Goal: Use online tool/utility: Utilize a website feature to perform a specific function

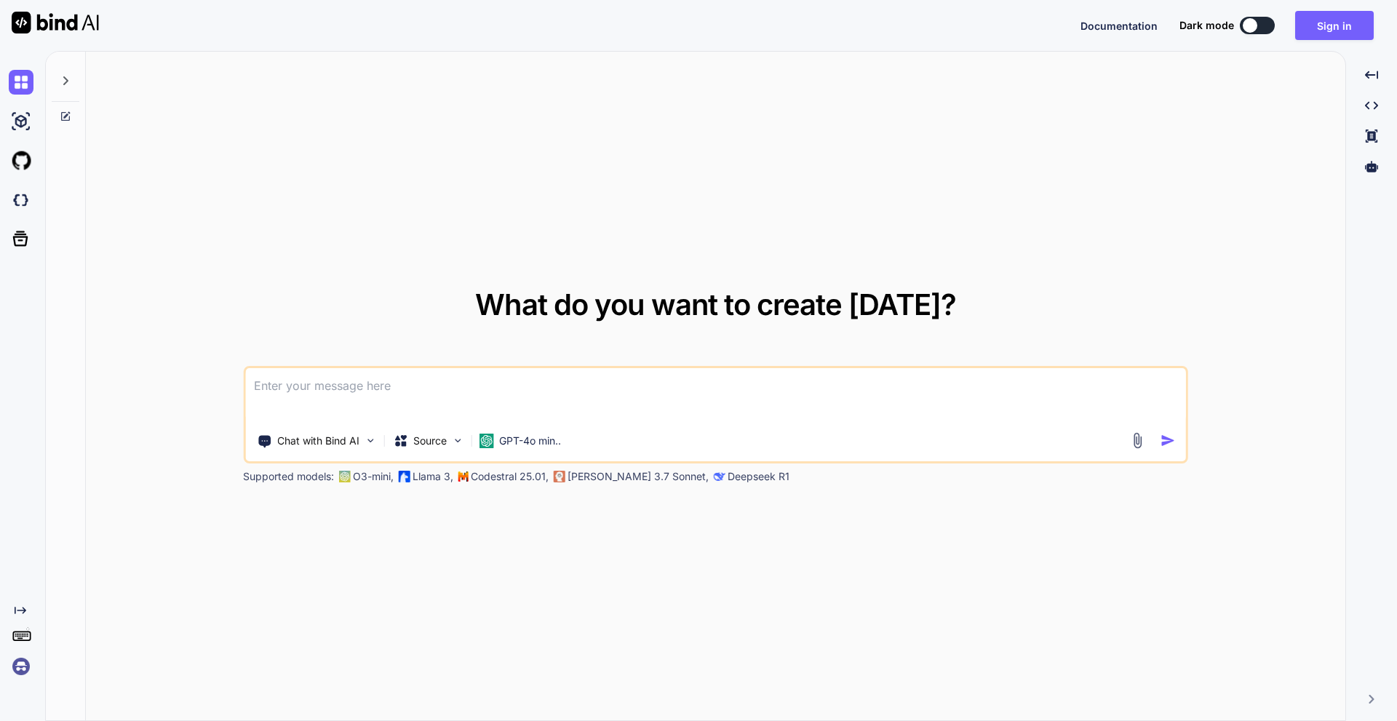
click at [1247, 31] on div at bounding box center [1250, 25] width 15 height 15
type textarea "x"
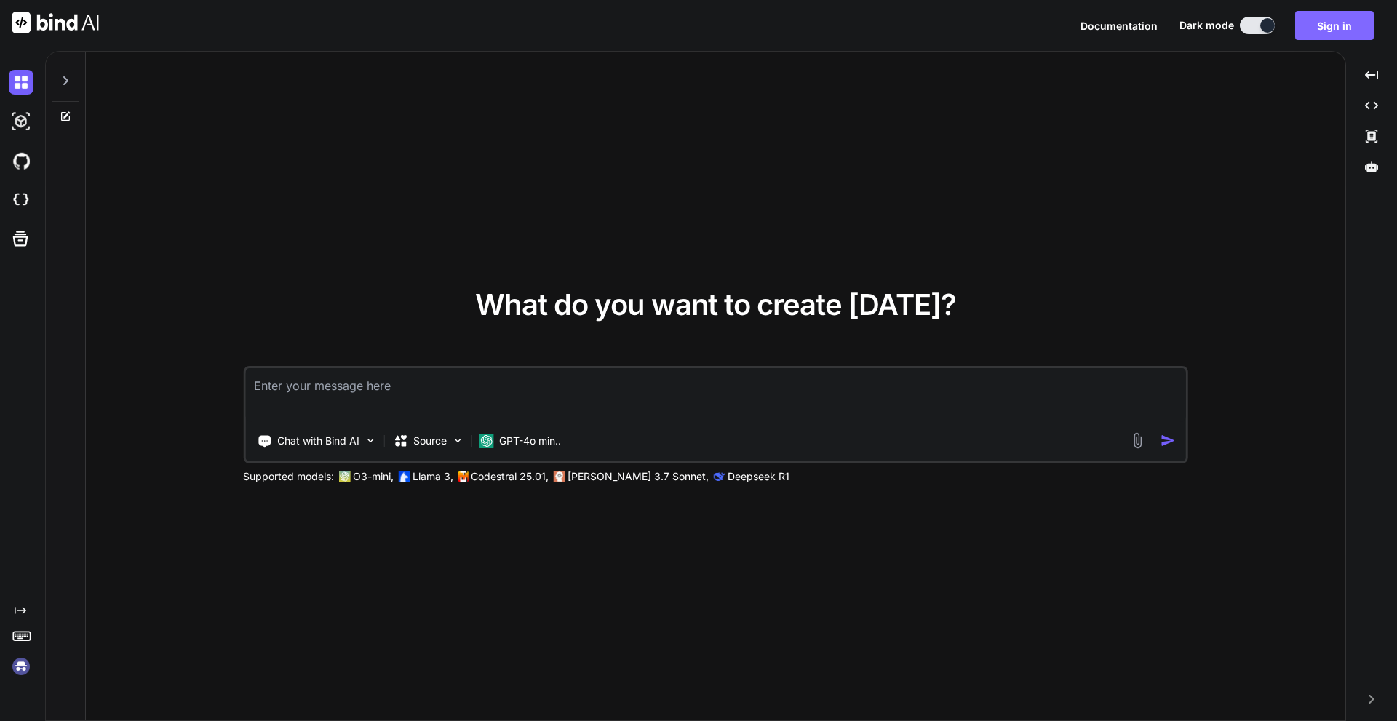
click at [1309, 29] on button "Sign in" at bounding box center [1335, 25] width 79 height 29
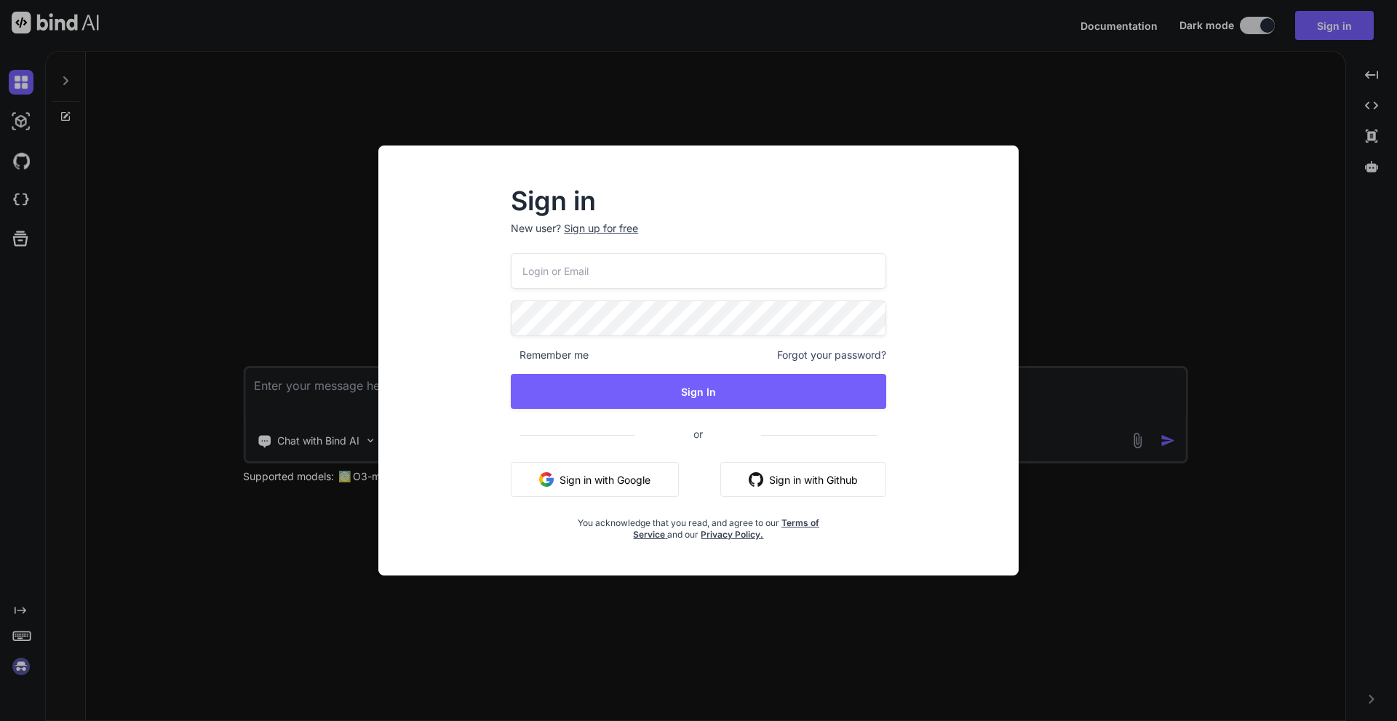
click at [601, 461] on div "Remember me Forgot your password? Sign In or Sign in with Google Sign in with G…" at bounding box center [699, 397] width 376 height 288
click at [606, 479] on button "Sign in with Google" at bounding box center [595, 479] width 168 height 35
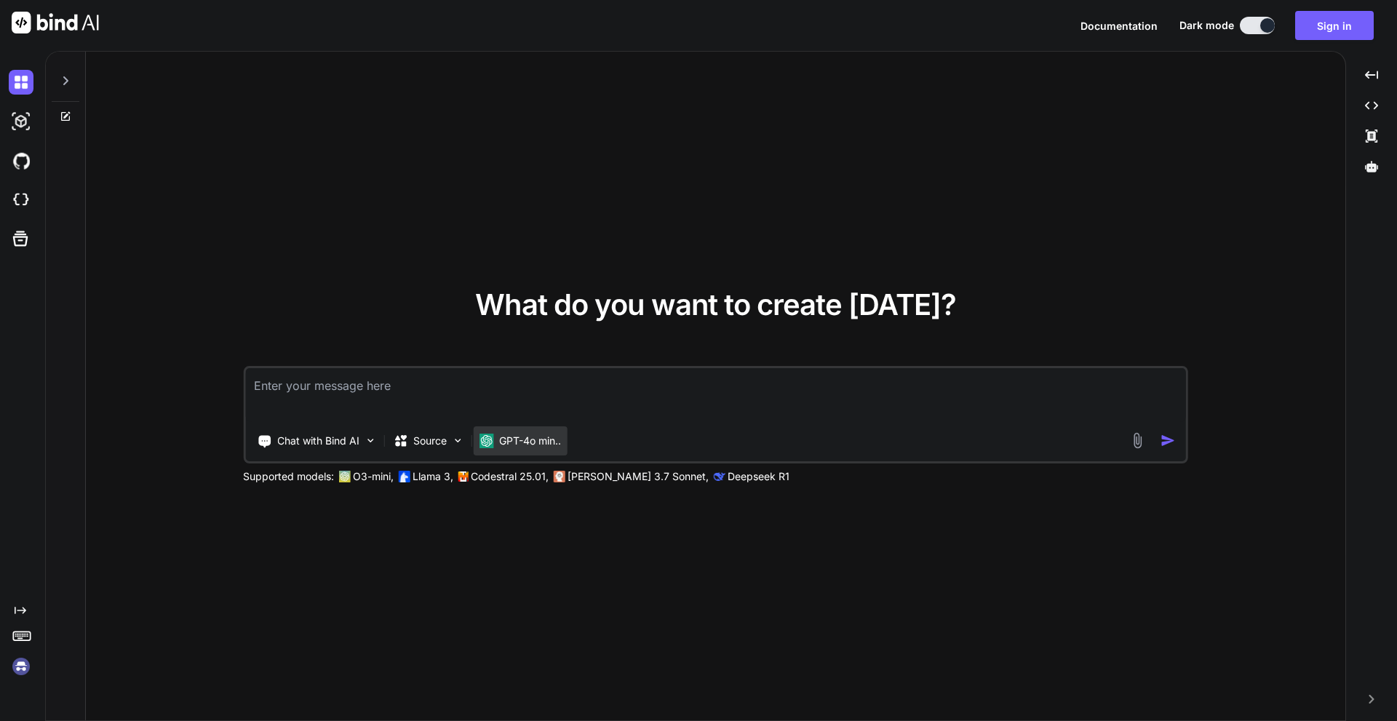
click at [555, 434] on p "GPT-4o min.." at bounding box center [530, 441] width 62 height 15
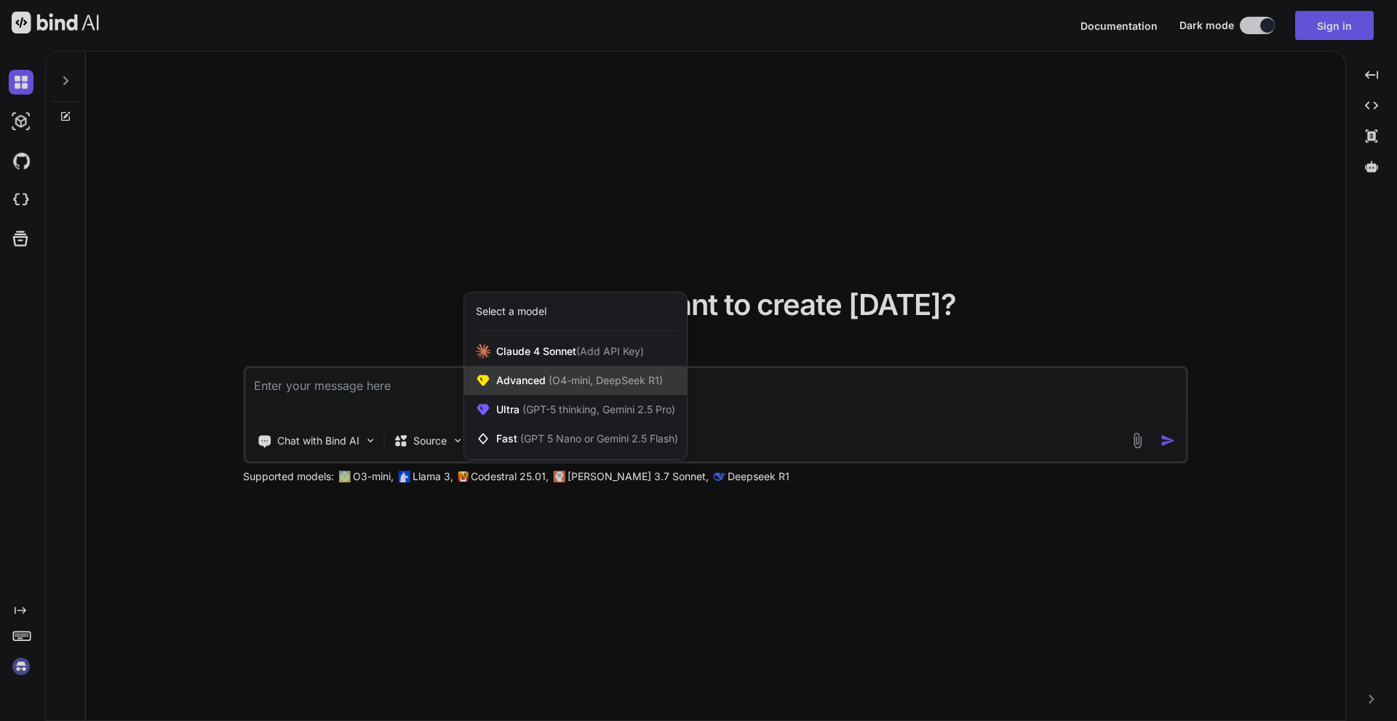
click at [571, 372] on div "Advanced (O4-mini, DeepSeek R1)" at bounding box center [575, 380] width 223 height 29
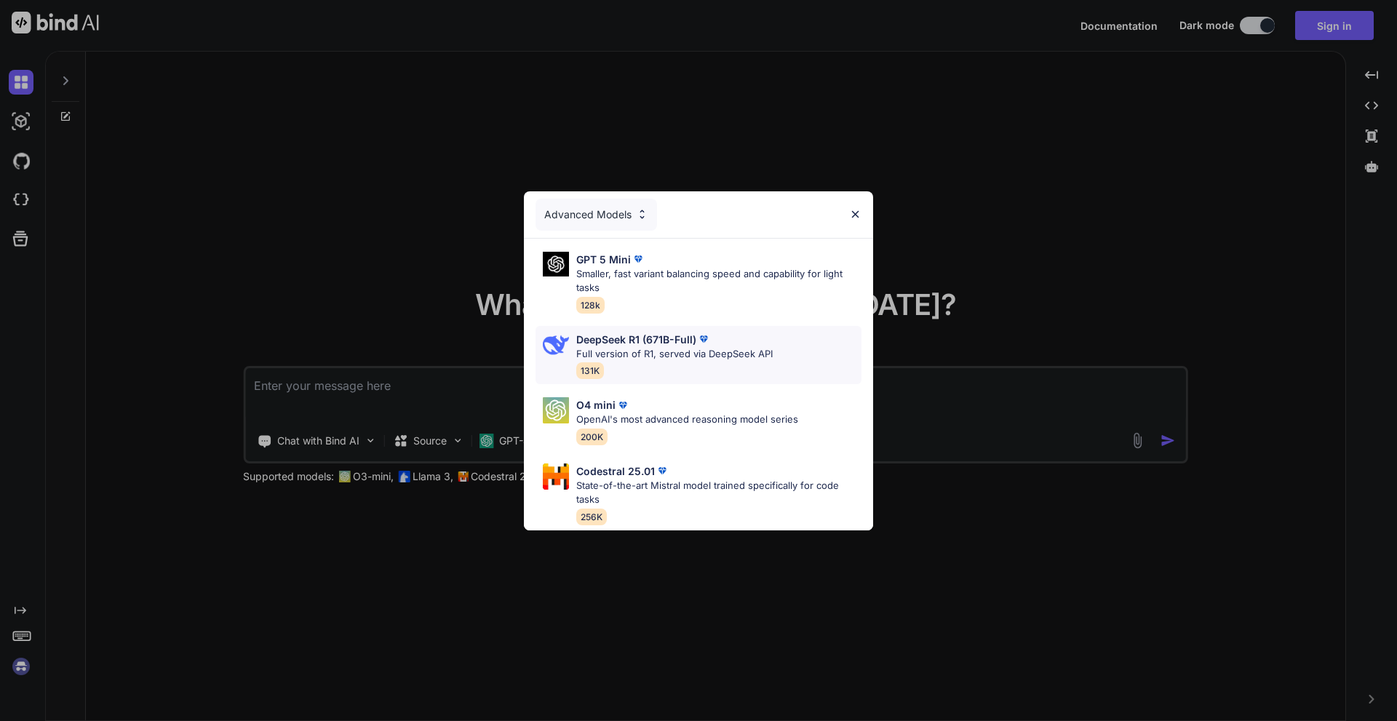
click at [691, 340] on p "DeepSeek R1 (671B-Full)" at bounding box center [636, 339] width 120 height 15
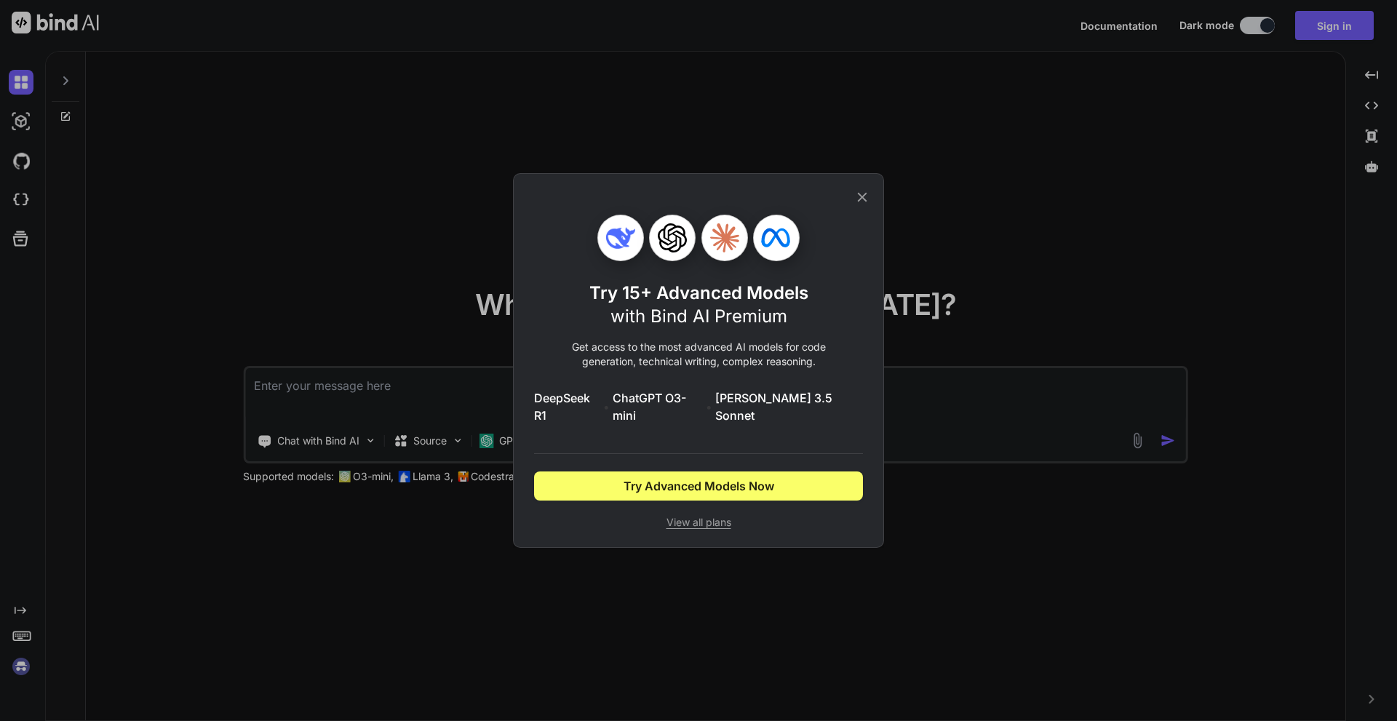
click at [858, 199] on icon at bounding box center [863, 197] width 16 height 16
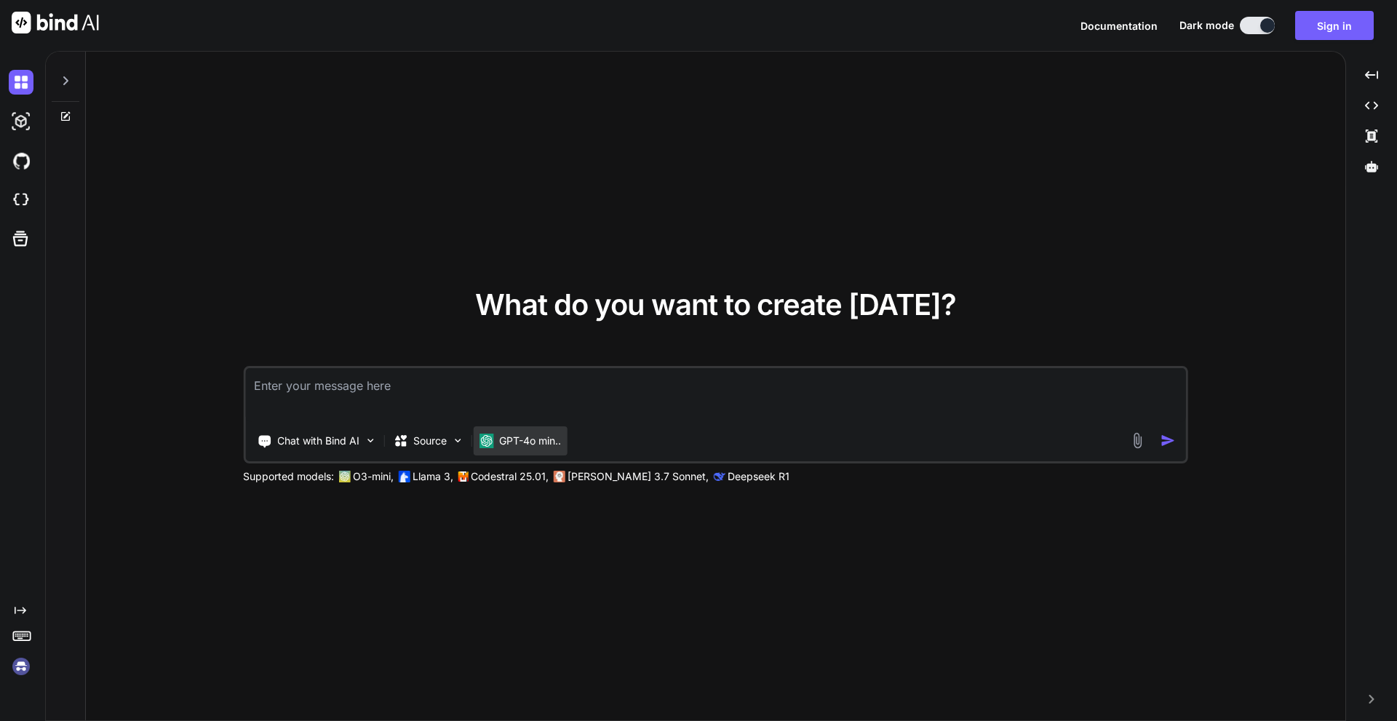
click at [519, 436] on p "GPT-4o min.." at bounding box center [530, 441] width 62 height 15
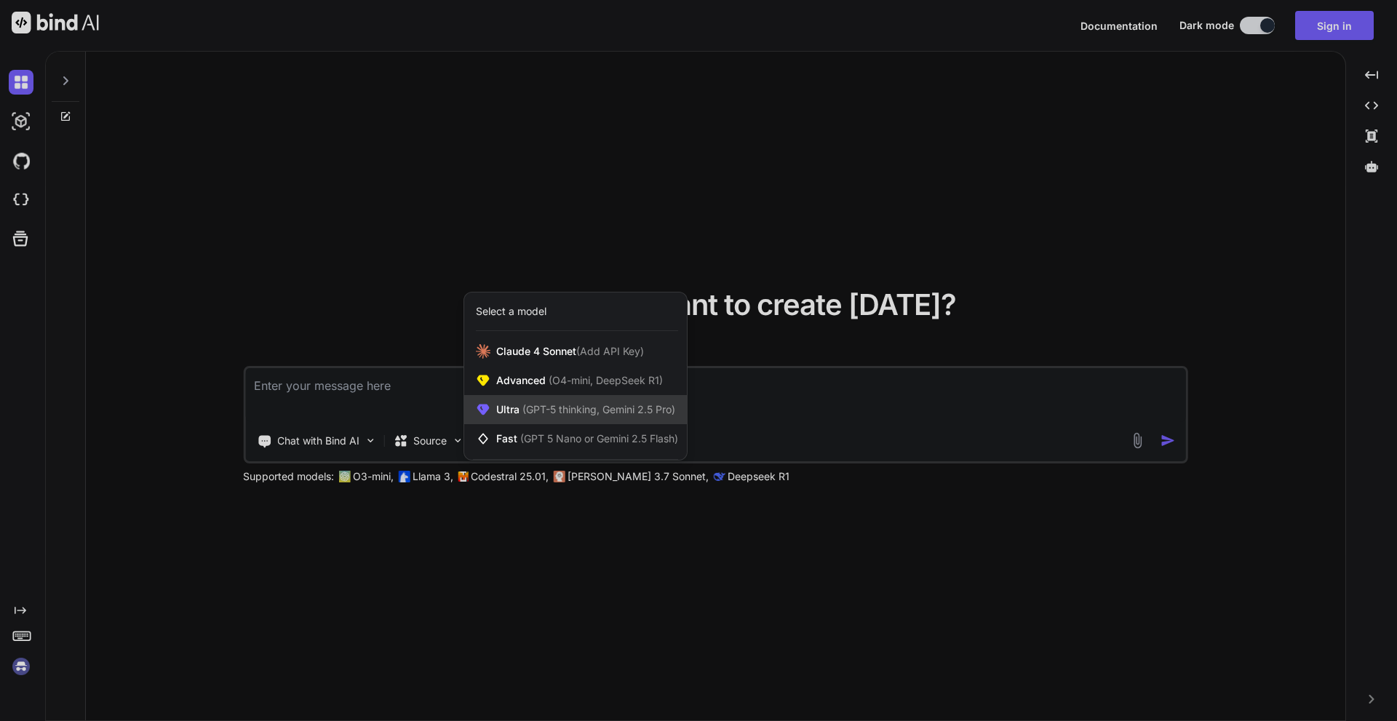
click at [519, 410] on span "Ultra (GPT-5 thinking, Gemini 2.5 Pro)" at bounding box center [585, 410] width 179 height 15
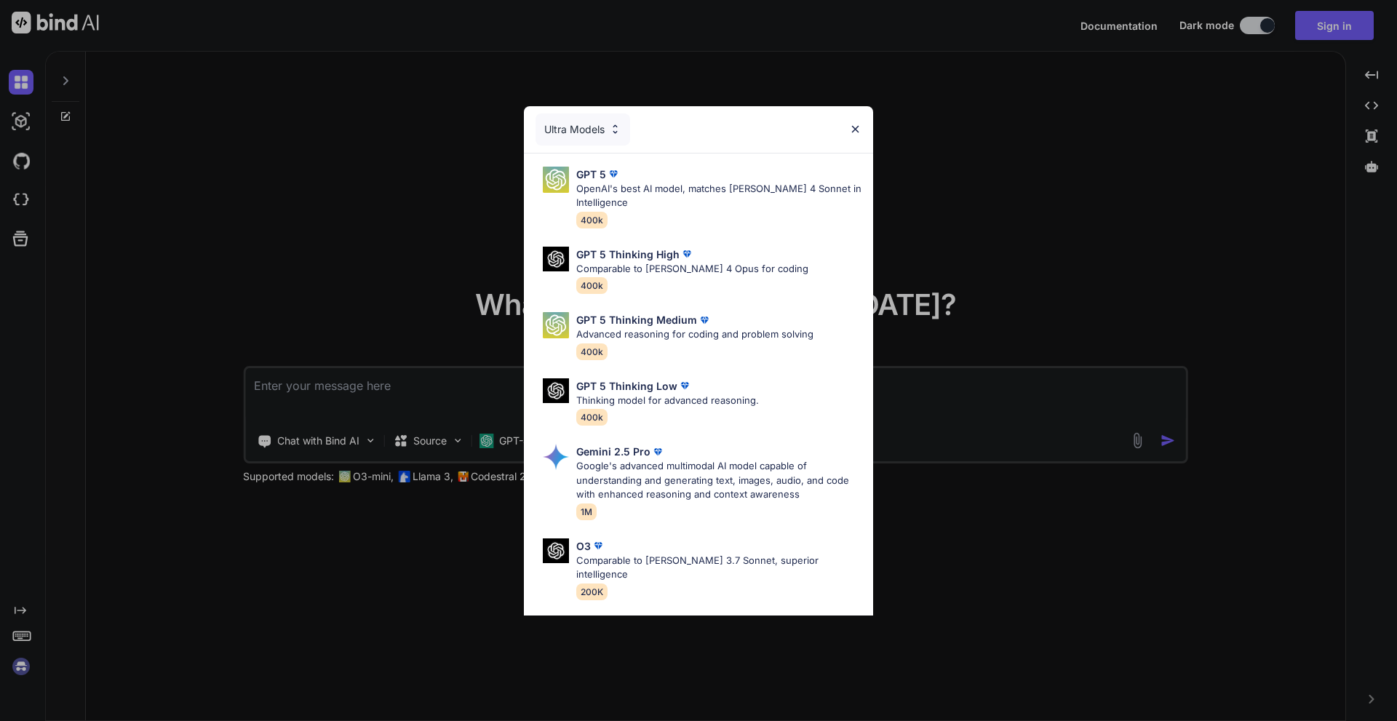
click at [860, 124] on img at bounding box center [855, 129] width 12 height 12
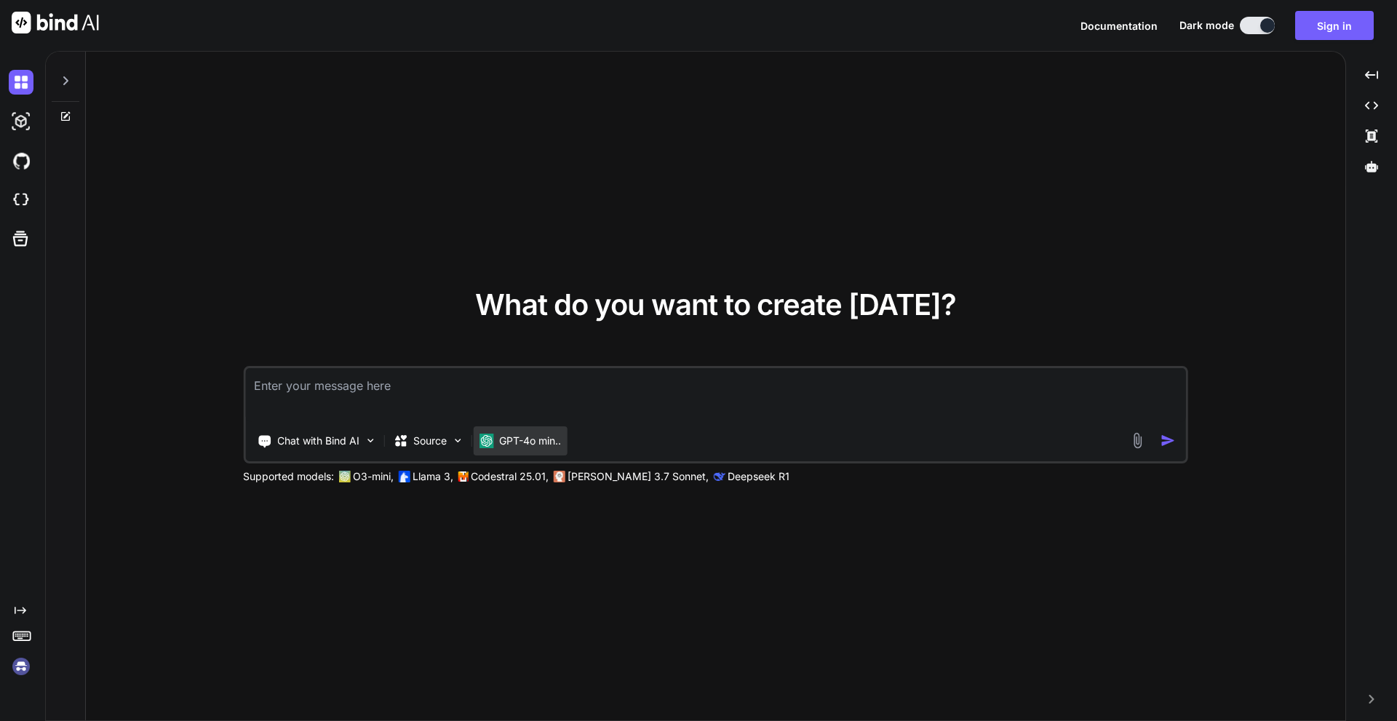
click at [521, 448] on p "GPT-4o min.." at bounding box center [530, 441] width 62 height 15
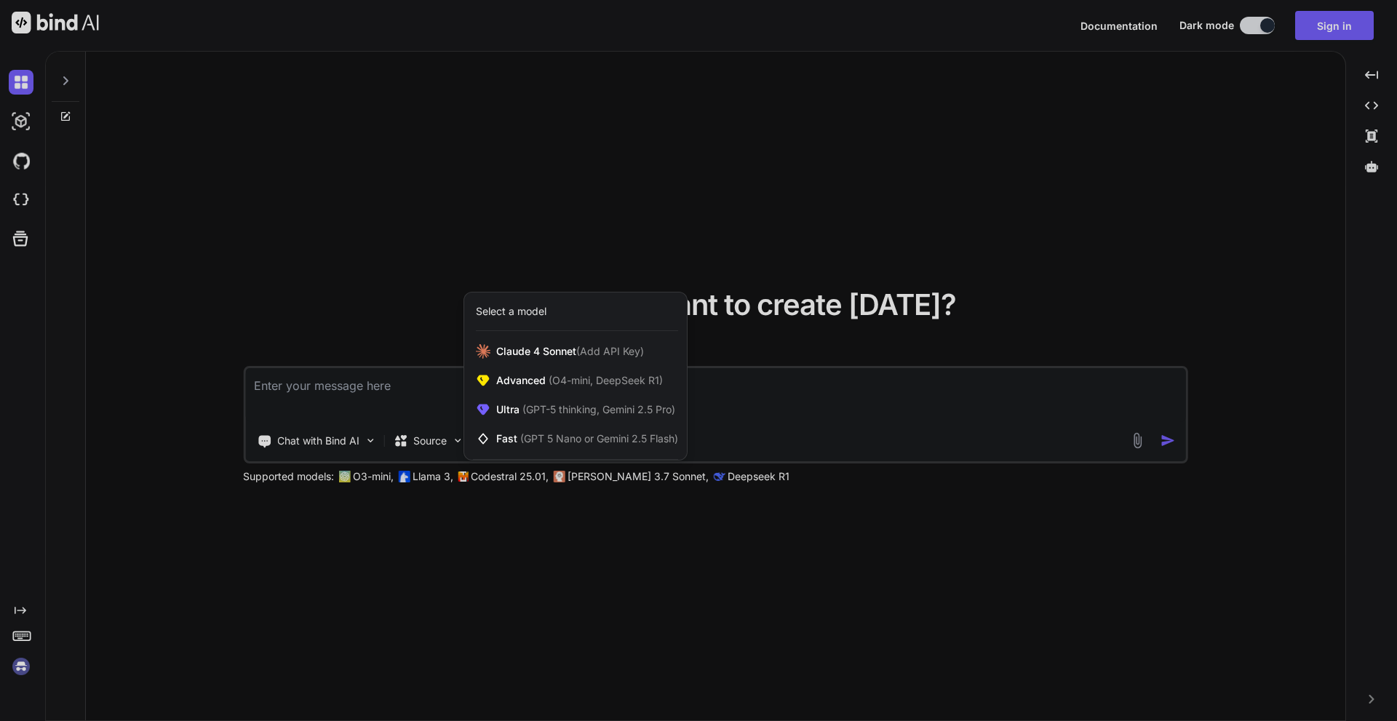
click at [798, 400] on div at bounding box center [698, 360] width 1397 height 721
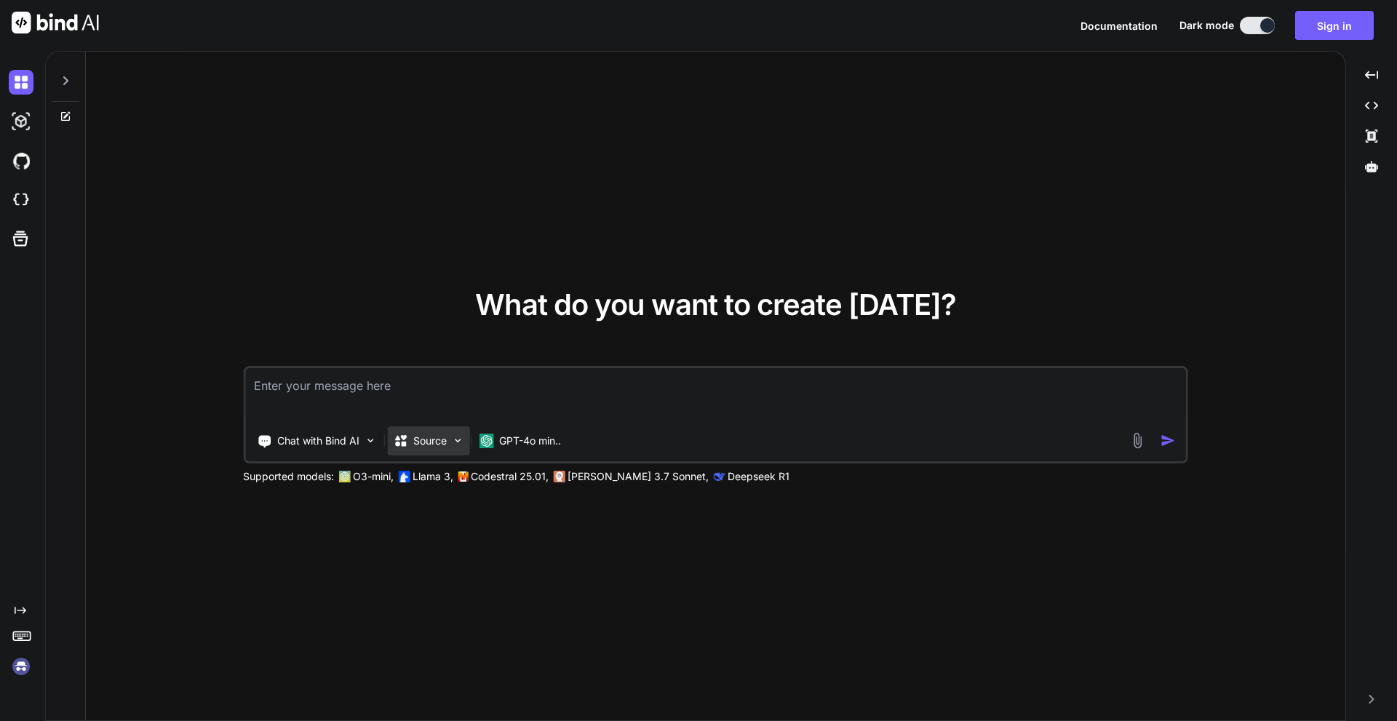
click at [456, 436] on img at bounding box center [457, 441] width 12 height 12
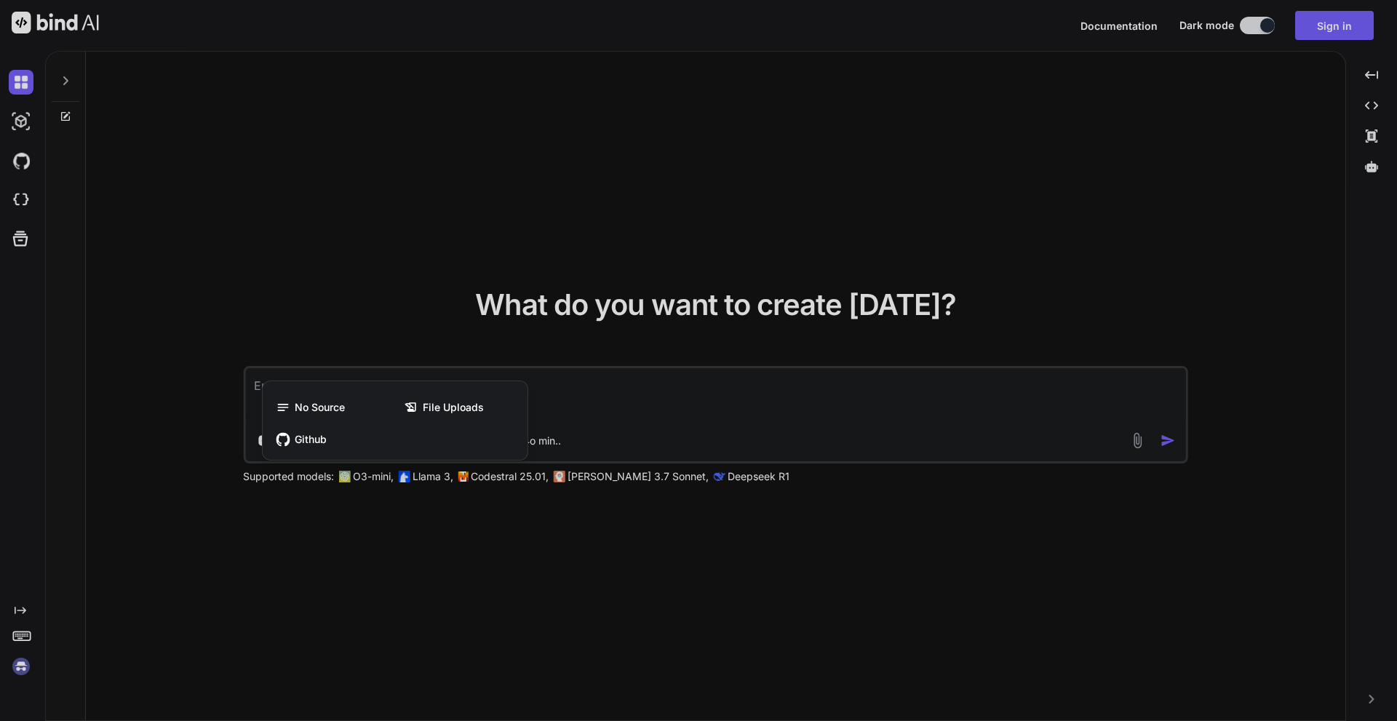
click at [680, 406] on div at bounding box center [698, 360] width 1397 height 721
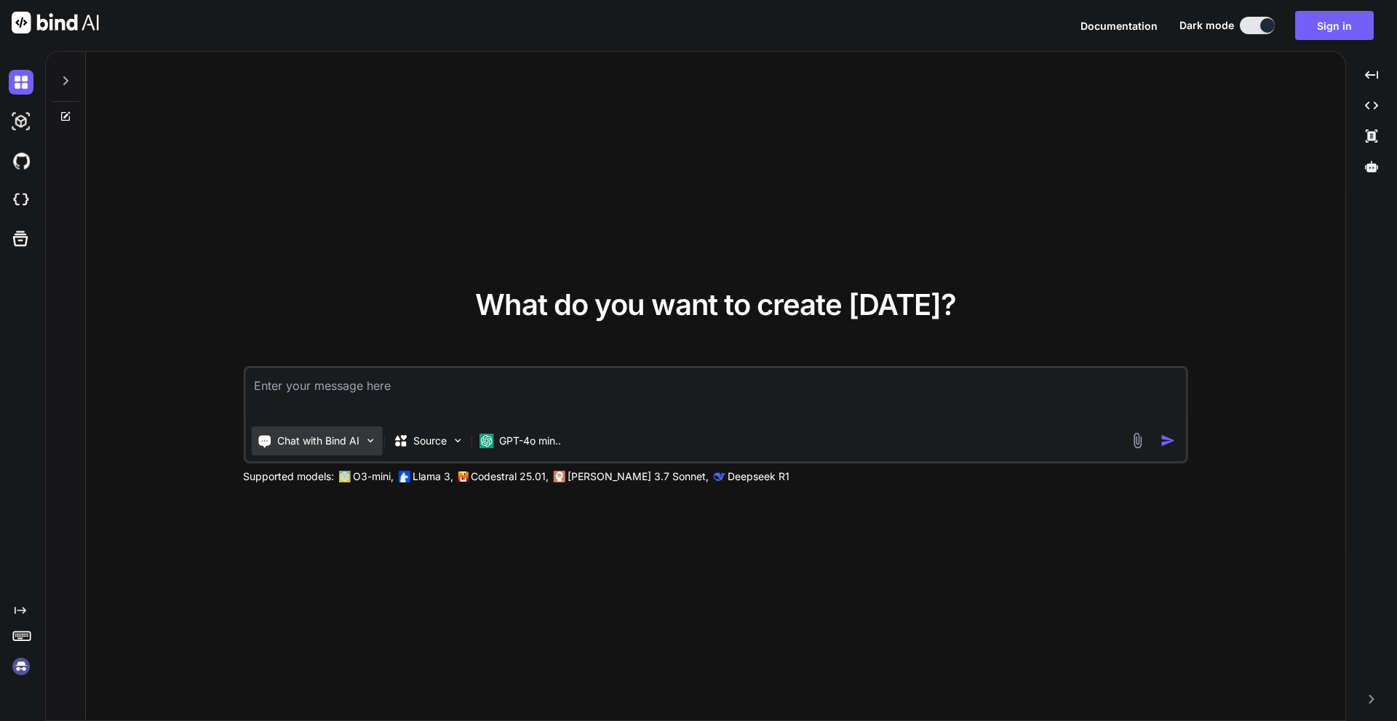
click at [364, 435] on img at bounding box center [370, 441] width 12 height 12
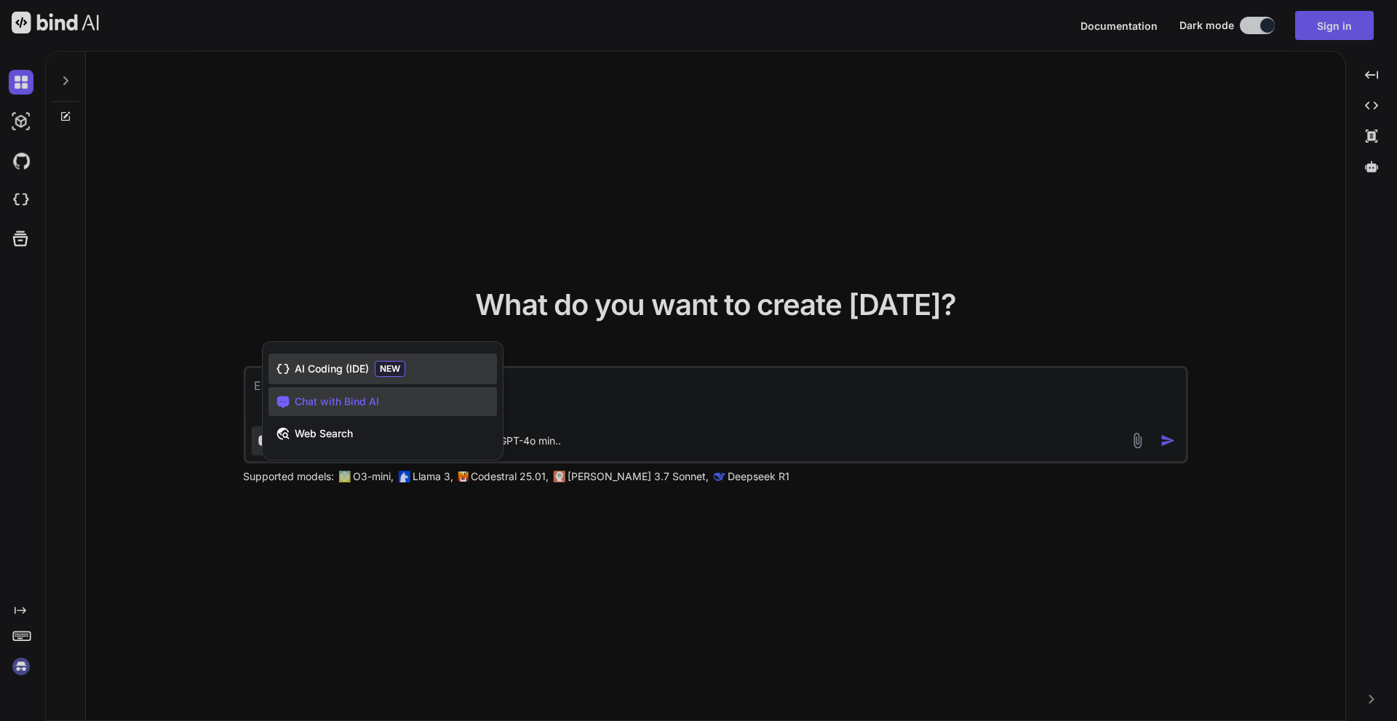
click at [370, 365] on div "AI Coding (IDE) NEW" at bounding box center [383, 369] width 229 height 31
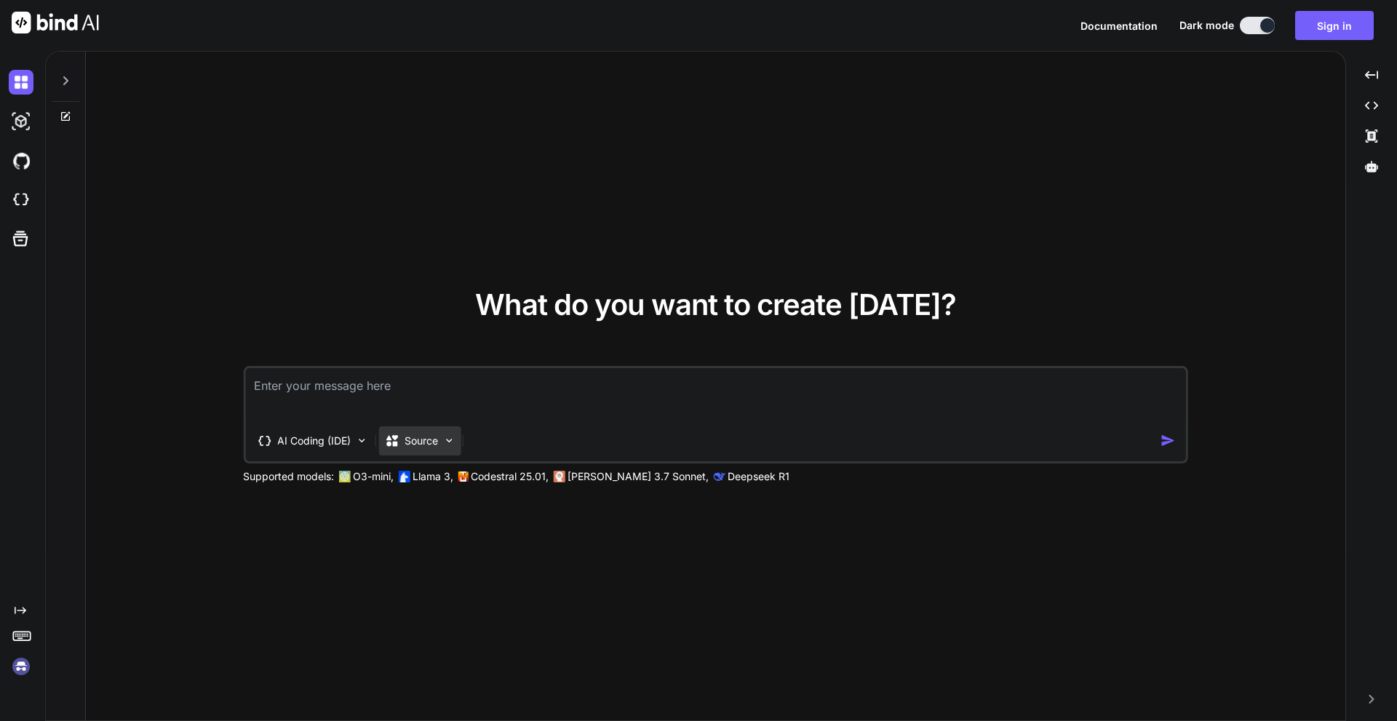
click at [437, 436] on p "Source" at bounding box center [421, 441] width 33 height 15
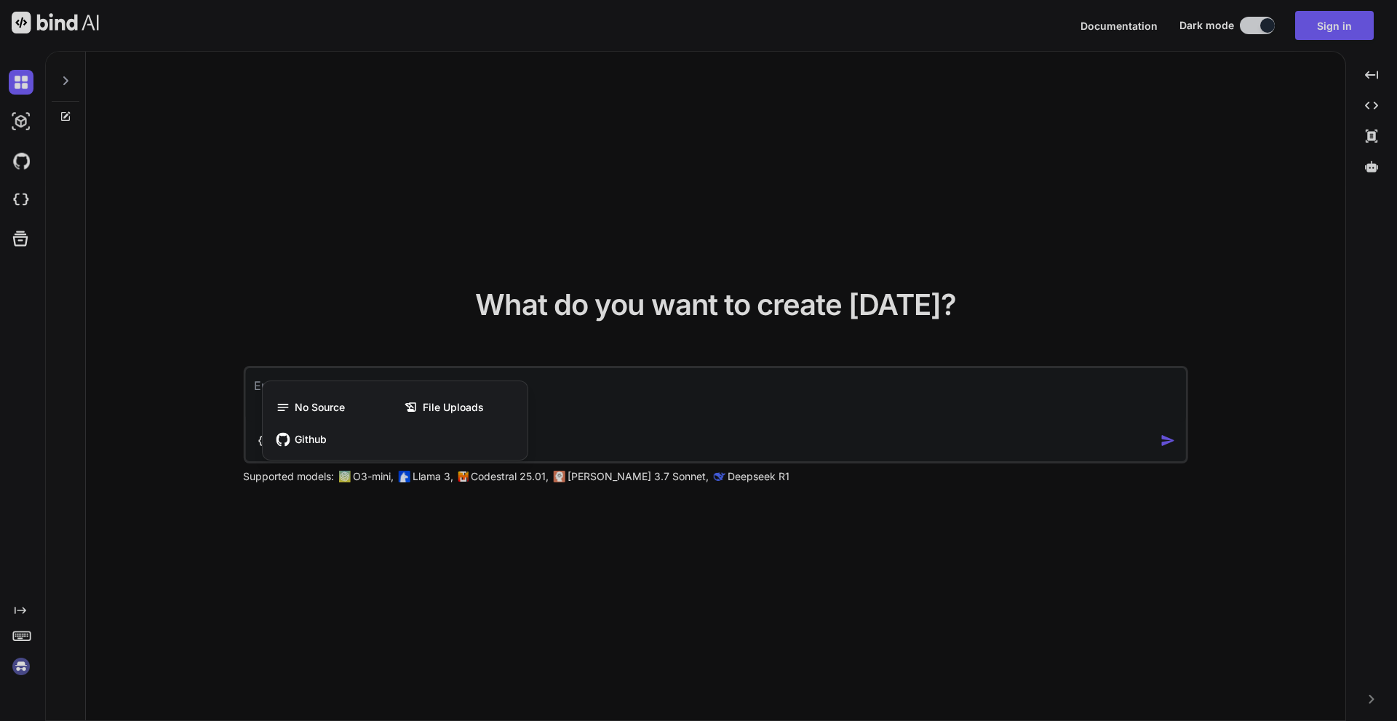
click at [645, 427] on div at bounding box center [698, 360] width 1397 height 721
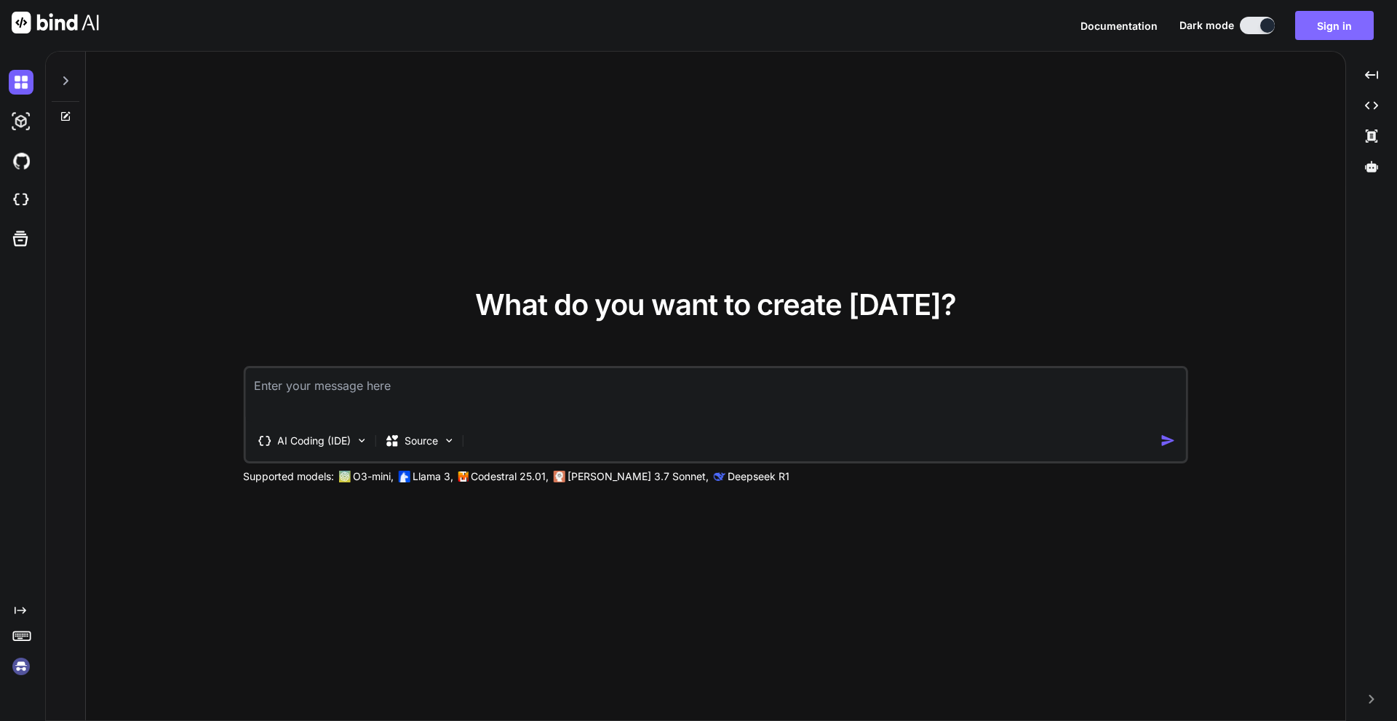
click at [1337, 26] on button "Sign in" at bounding box center [1335, 25] width 79 height 29
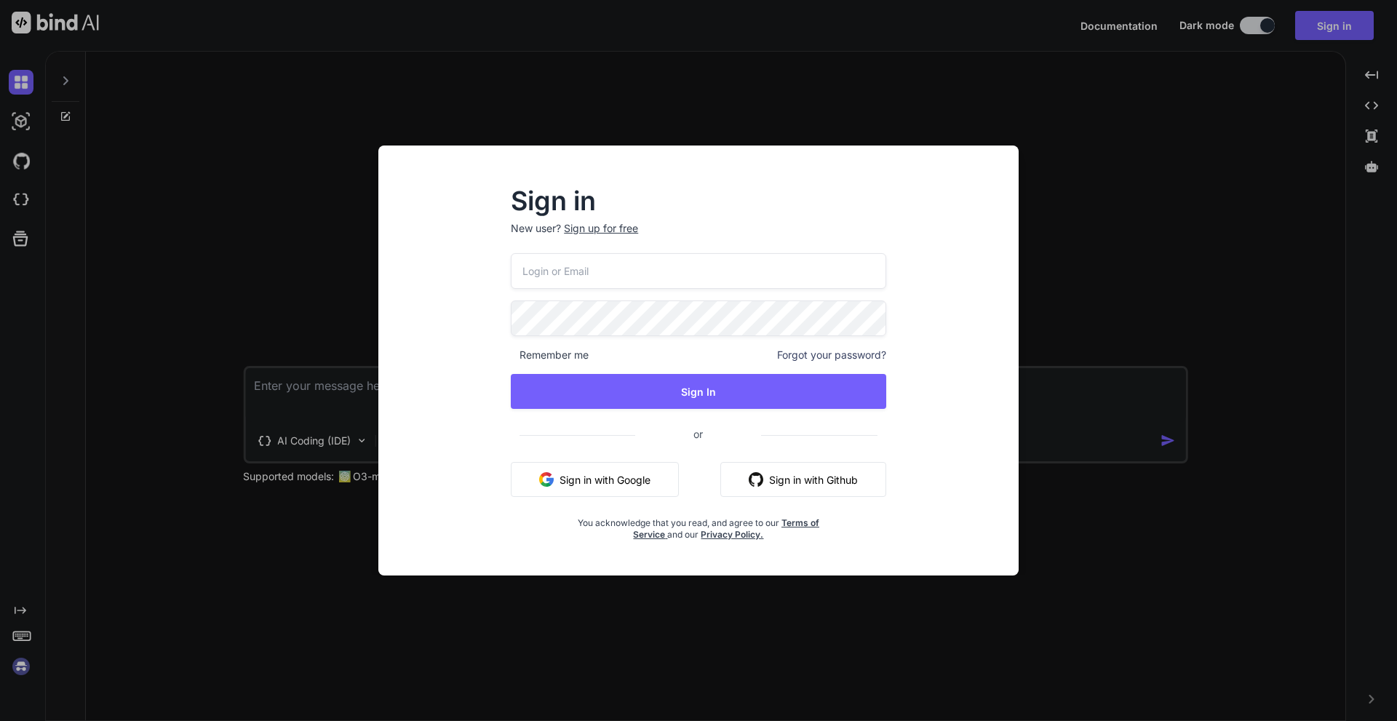
click at [606, 481] on button "Sign in with Google" at bounding box center [595, 479] width 168 height 35
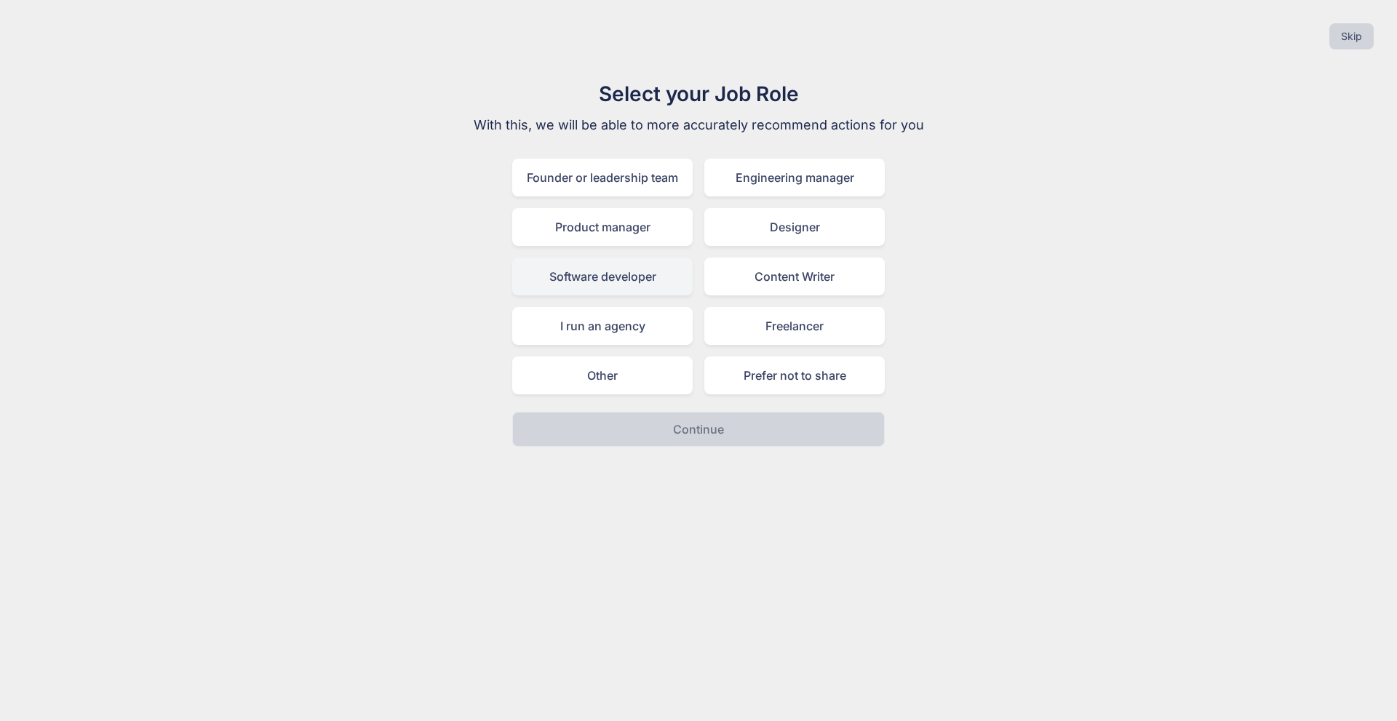
click at [638, 276] on div "Software developer" at bounding box center [602, 277] width 181 height 38
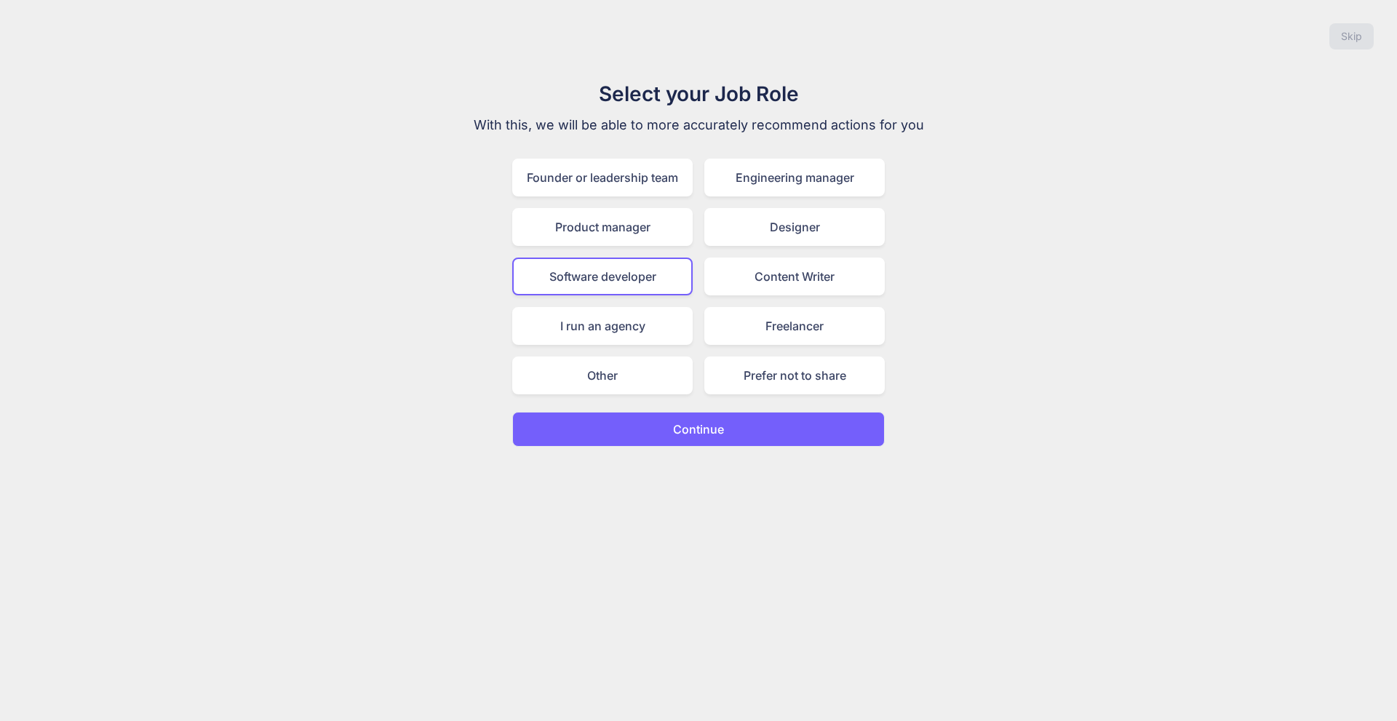
click at [701, 432] on p "Continue" at bounding box center [698, 429] width 51 height 17
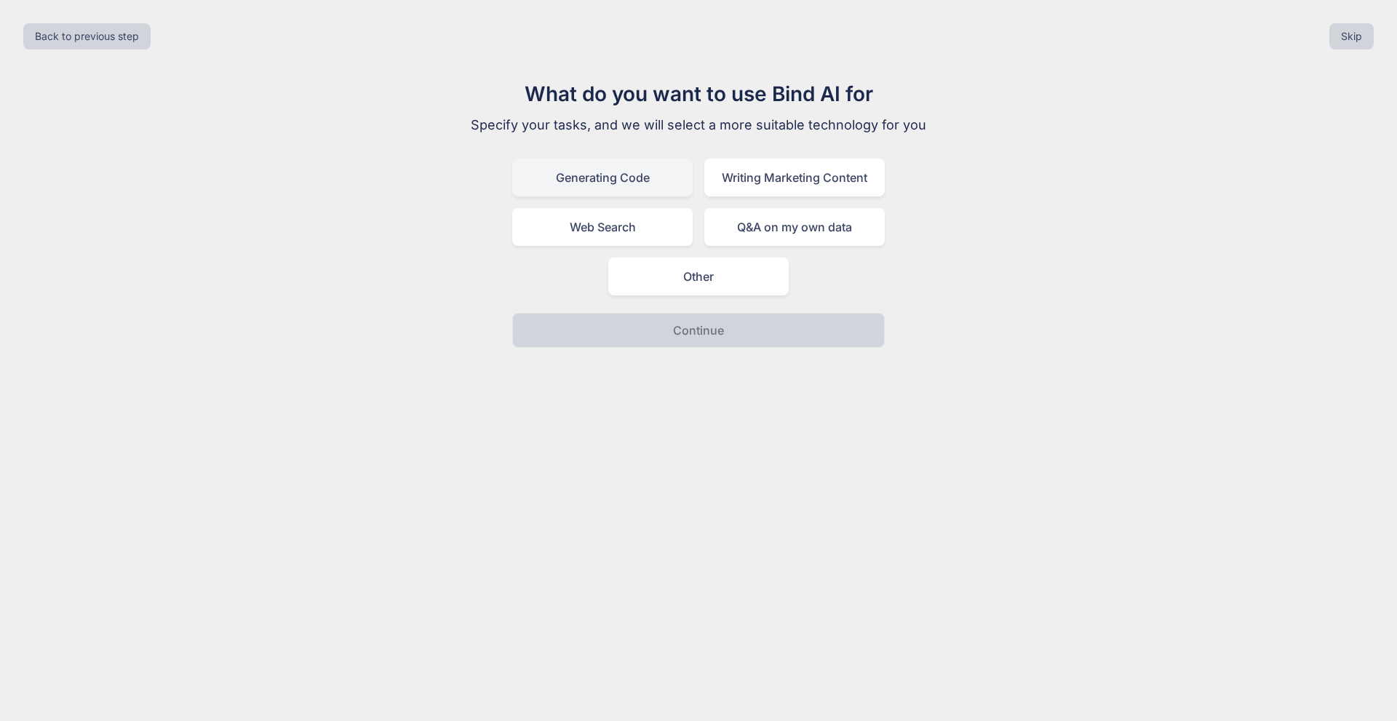
click at [625, 174] on div "Generating Code" at bounding box center [602, 178] width 181 height 38
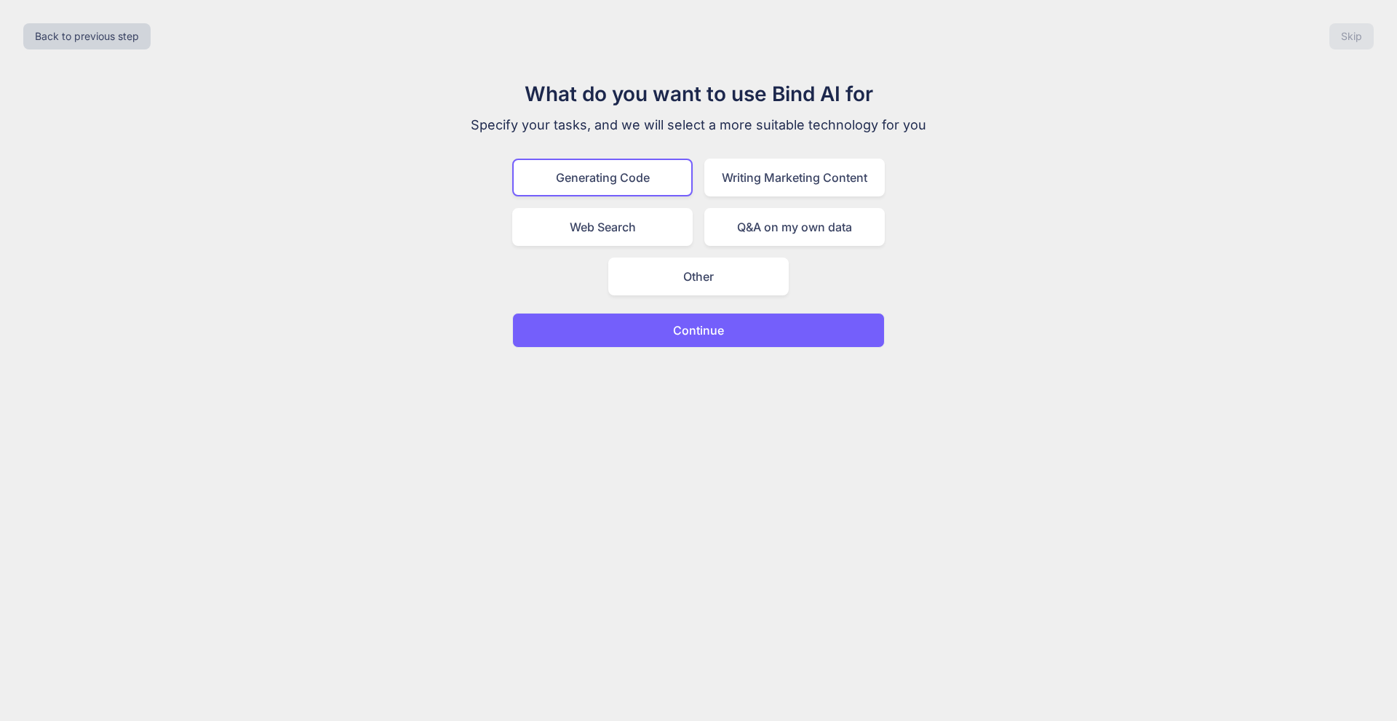
click at [664, 320] on button "Continue" at bounding box center [698, 330] width 373 height 35
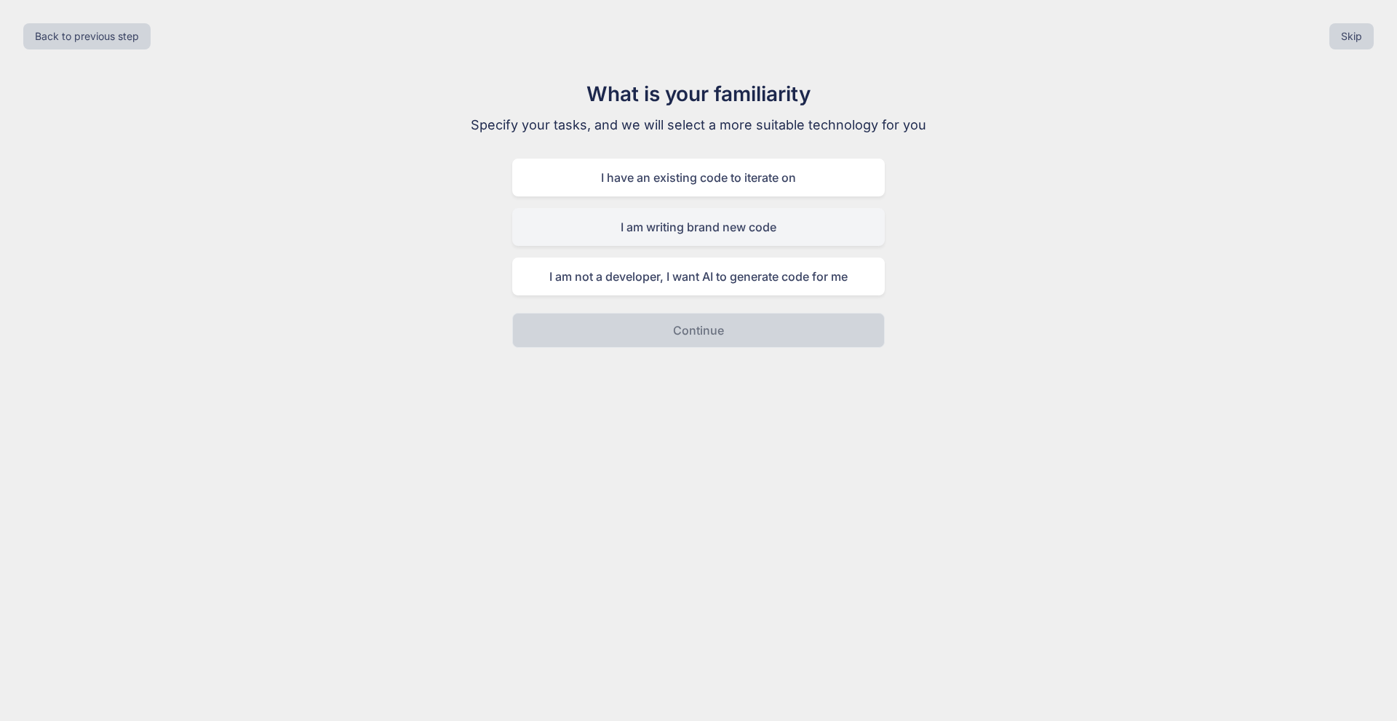
click at [725, 236] on div "I am writing brand new code" at bounding box center [698, 227] width 373 height 38
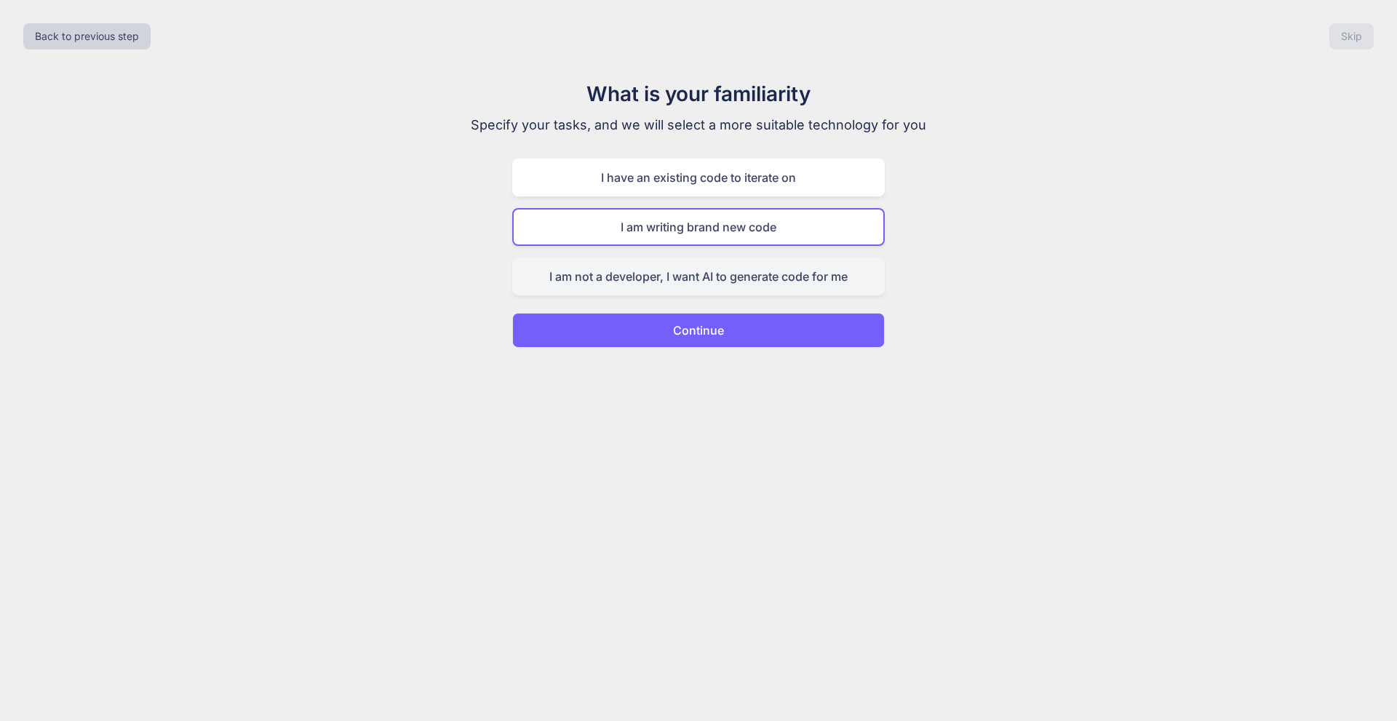
click at [715, 277] on div "I am not a developer, I want AI to generate code for me" at bounding box center [698, 277] width 373 height 38
click at [696, 319] on button "Continue" at bounding box center [698, 330] width 373 height 35
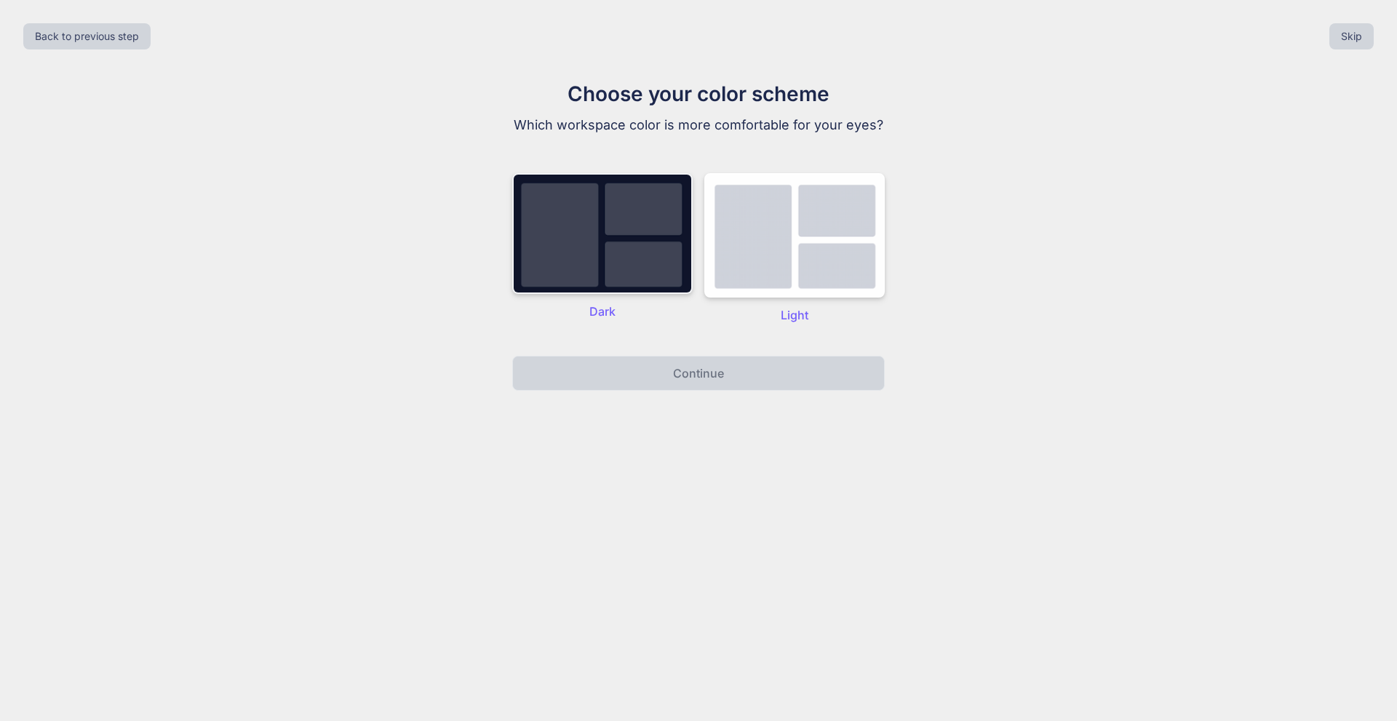
click at [655, 272] on img at bounding box center [602, 233] width 181 height 121
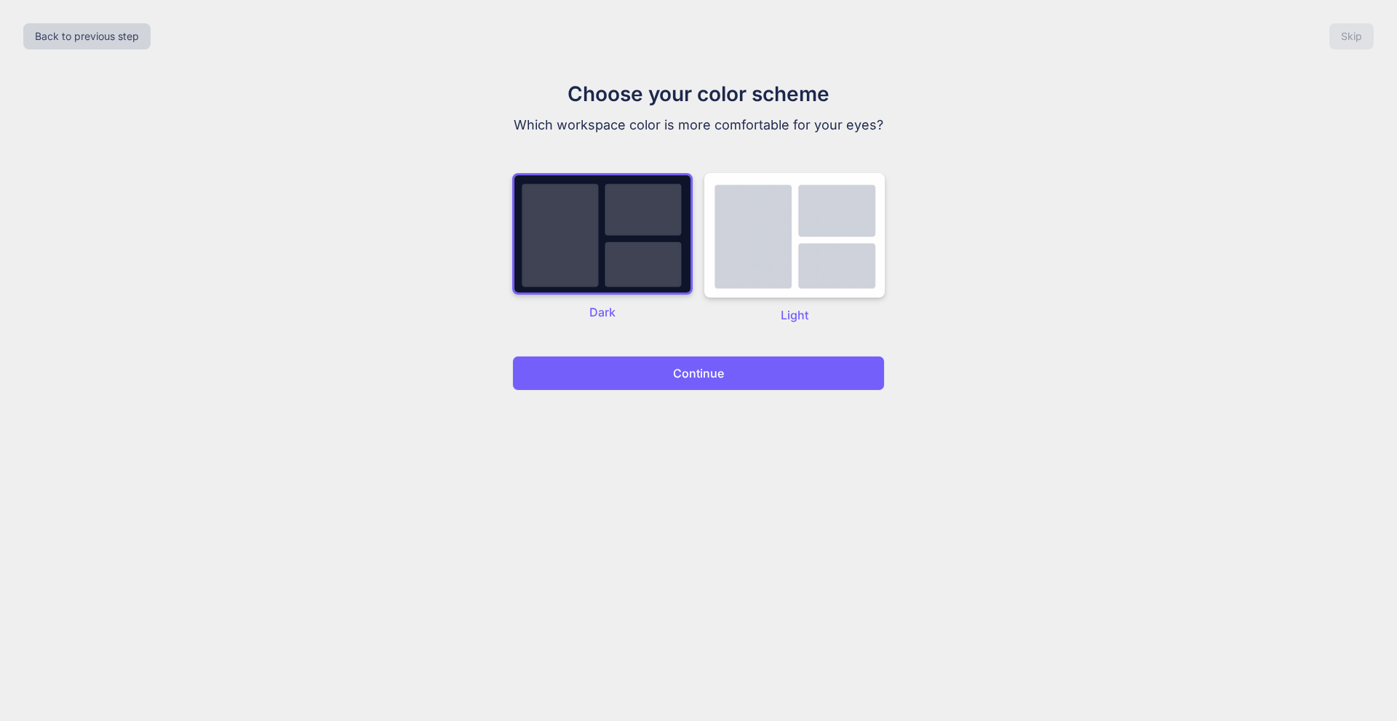
click at [700, 396] on div "Back to previous step Skip Choose your color scheme Which workspace color is mo…" at bounding box center [698, 360] width 1397 height 721
click at [713, 378] on p "Continue" at bounding box center [698, 373] width 51 height 17
click at [708, 371] on p "Continue" at bounding box center [698, 373] width 51 height 17
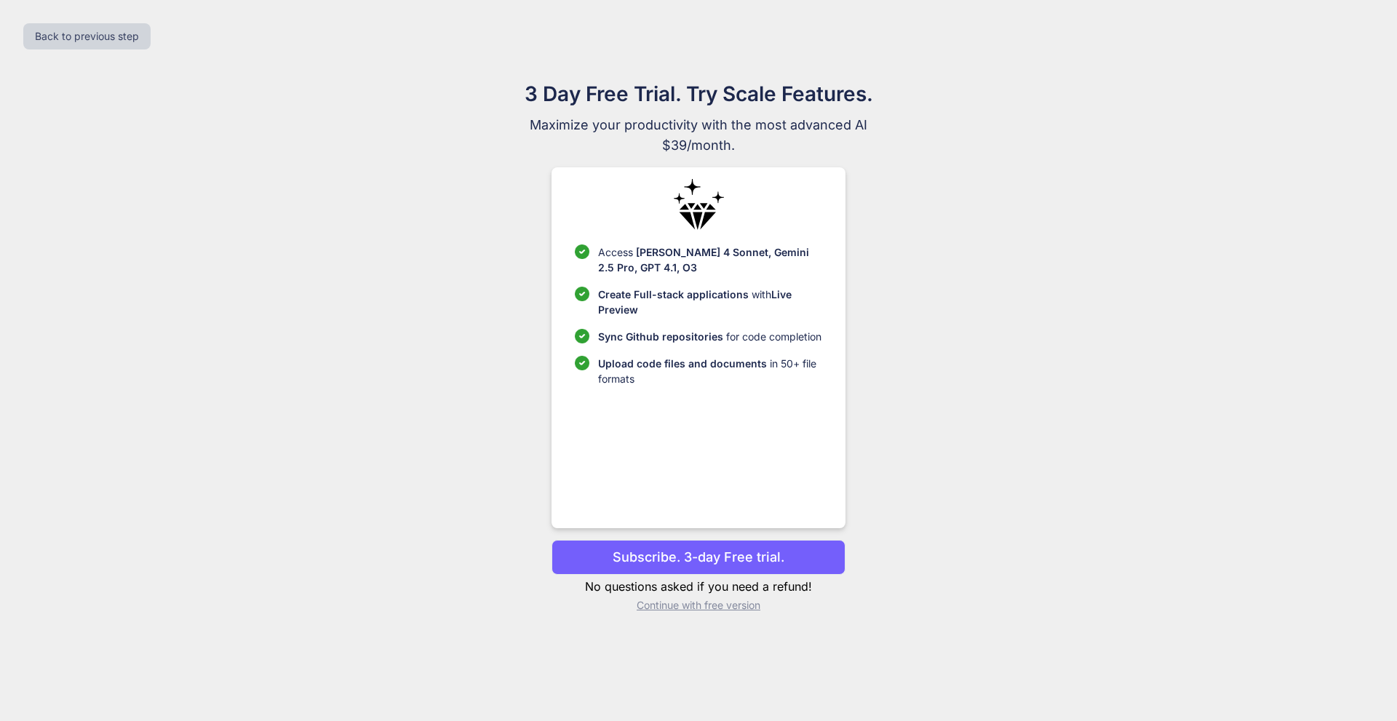
click at [689, 560] on p "Subscribe. 3-day Free trial." at bounding box center [699, 557] width 172 height 20
click at [707, 606] on p "Continue with free version" at bounding box center [698, 605] width 293 height 15
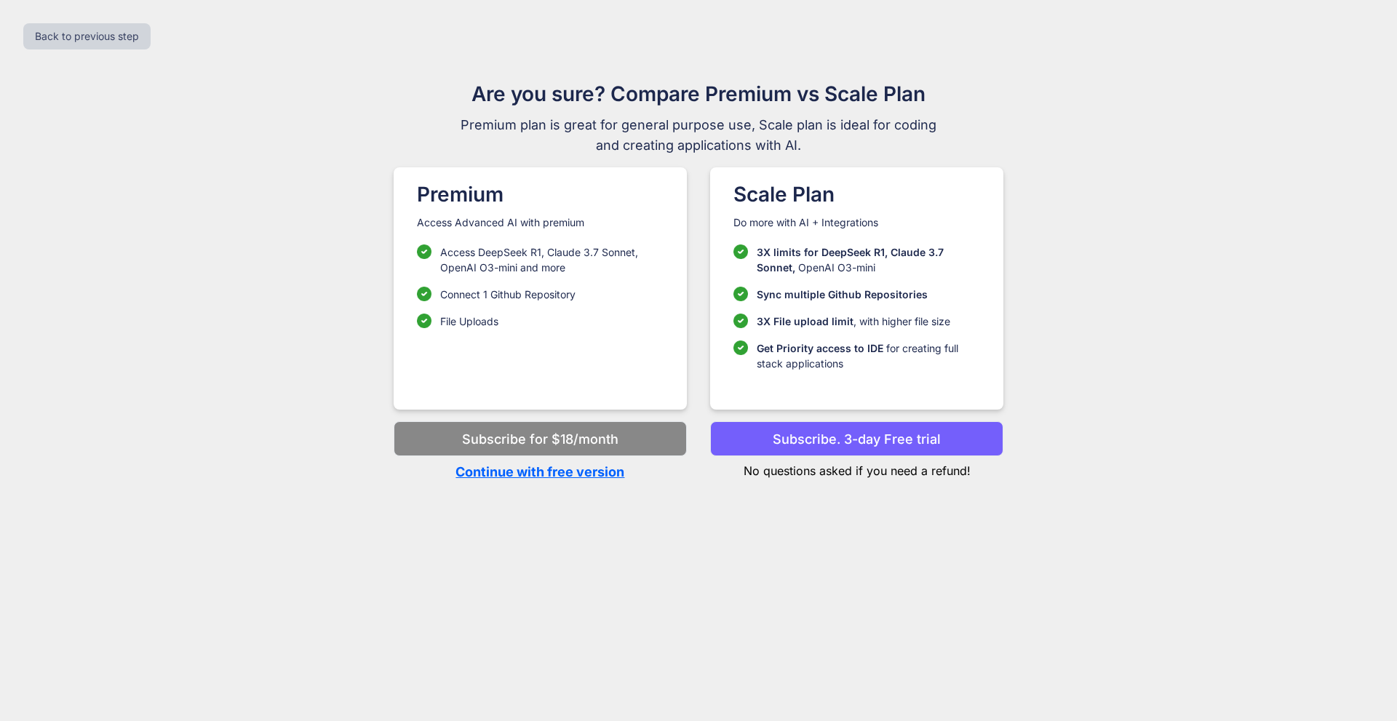
click at [564, 474] on p "Continue with free version" at bounding box center [540, 472] width 293 height 20
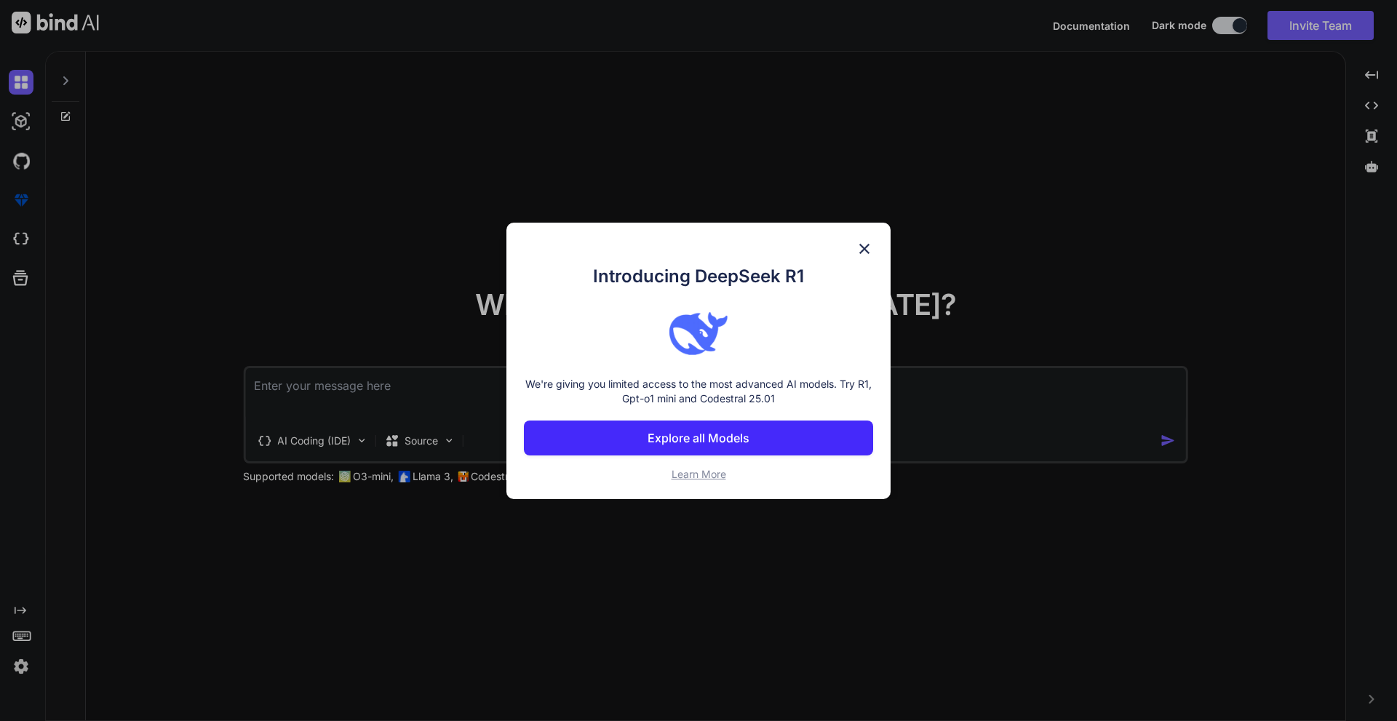
click at [866, 238] on div "Introducing DeepSeek R1 We're giving you limited access to the most advanced AI…" at bounding box center [699, 361] width 384 height 277
click at [861, 247] on img at bounding box center [864, 248] width 17 height 17
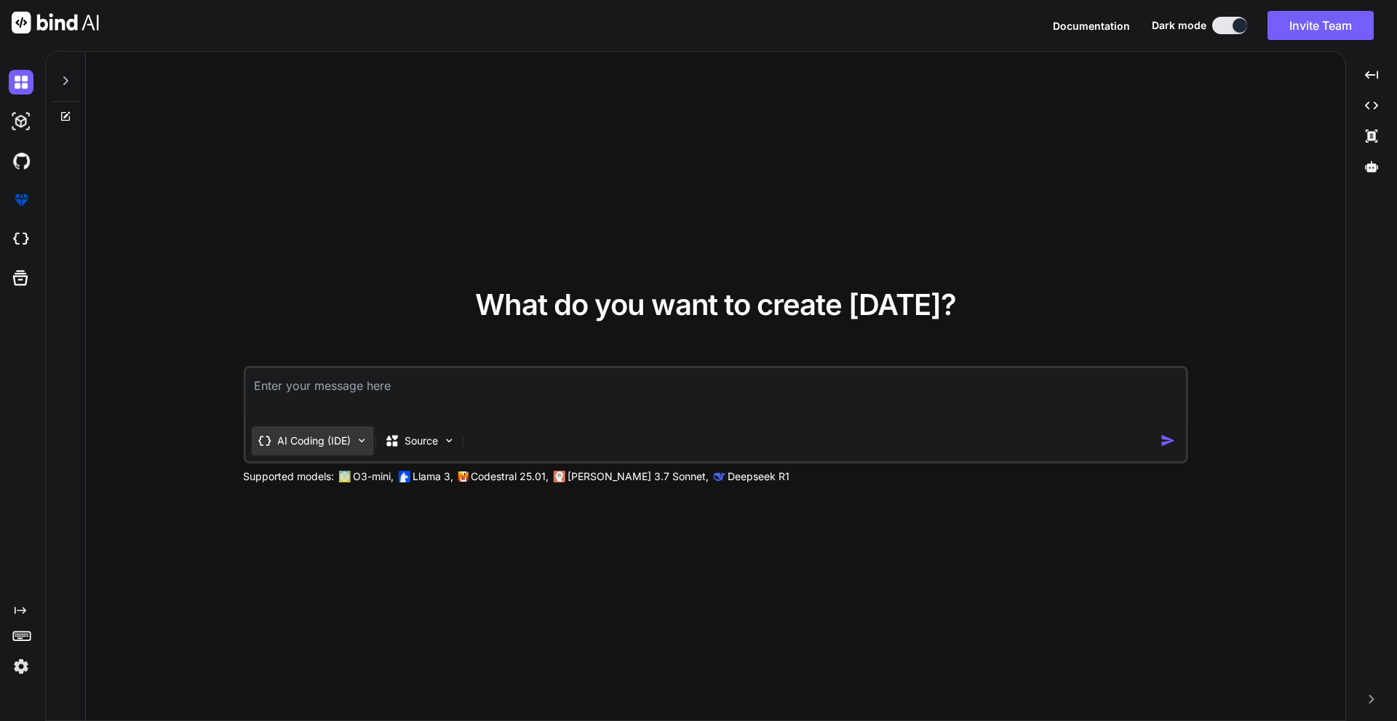
click at [352, 440] on div "AI Coding (IDE)" at bounding box center [312, 441] width 122 height 29
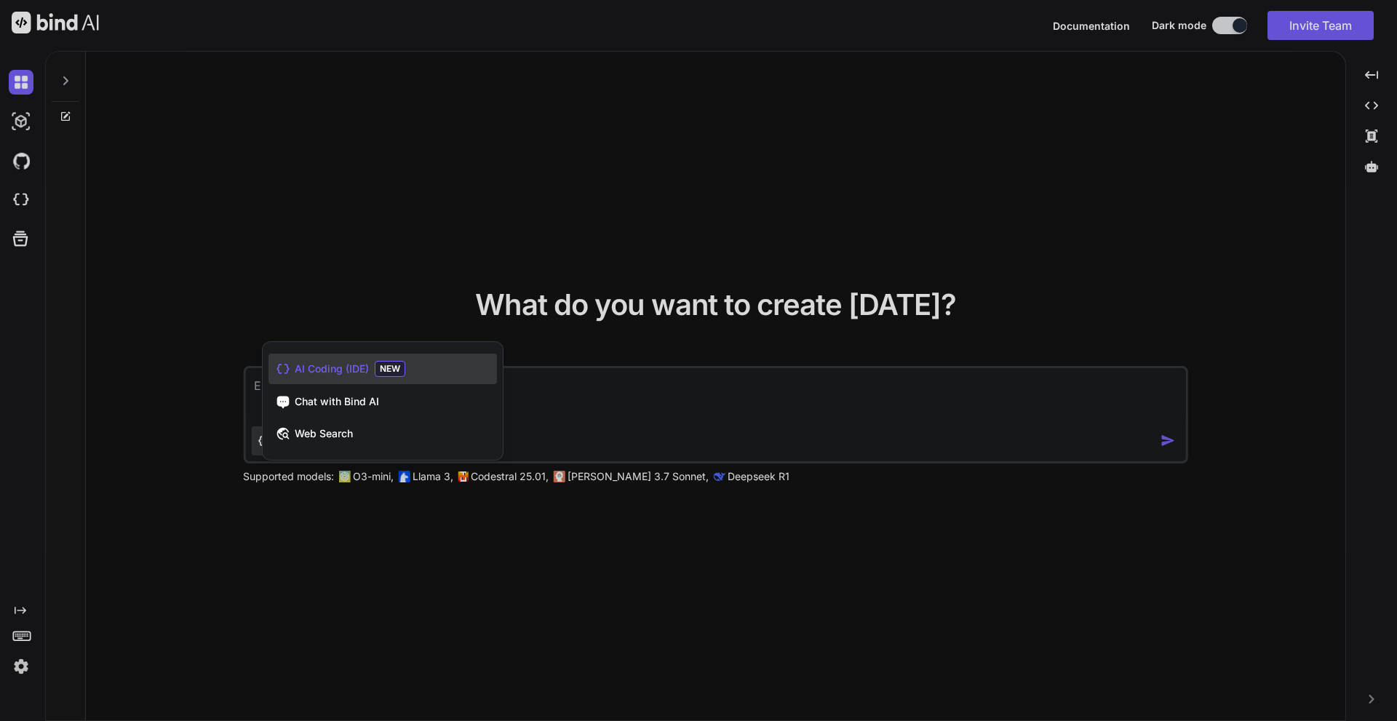
click at [360, 373] on span "AI Coding (IDE)" at bounding box center [332, 369] width 74 height 15
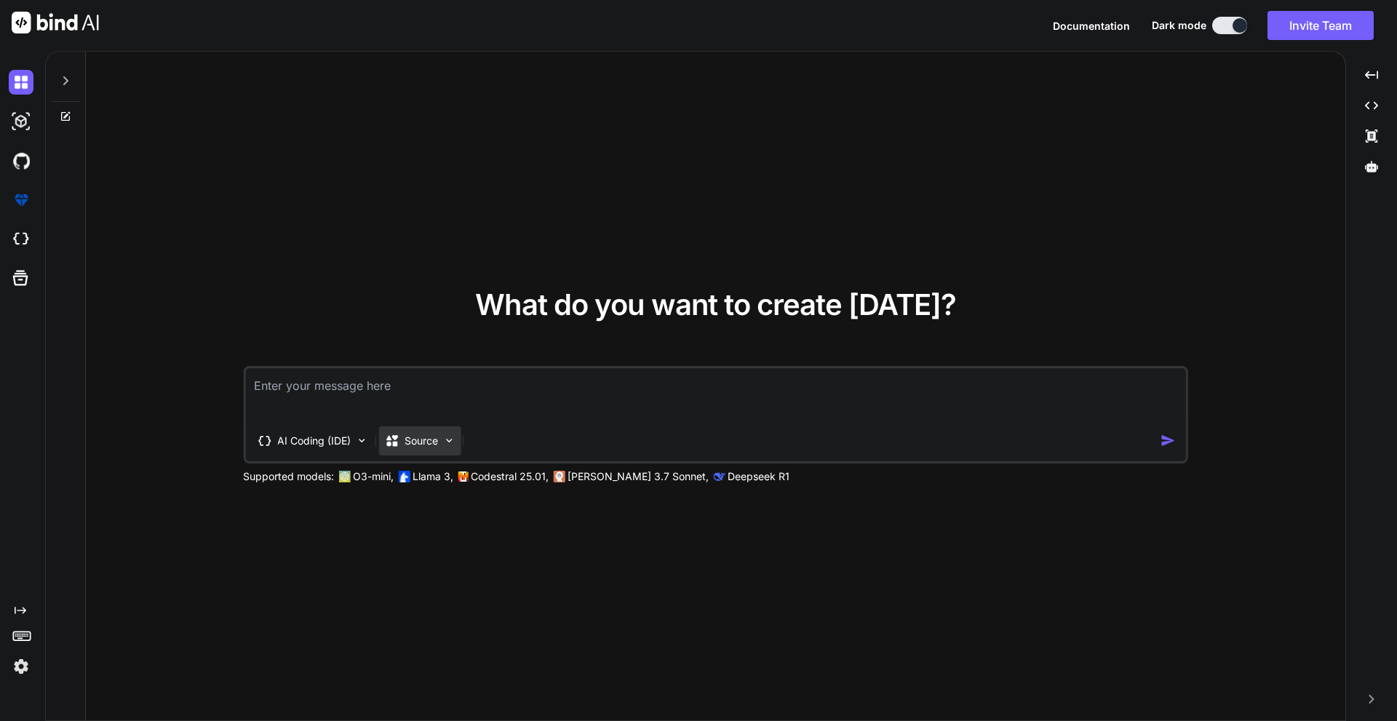
click at [438, 437] on p "Source" at bounding box center [421, 441] width 33 height 15
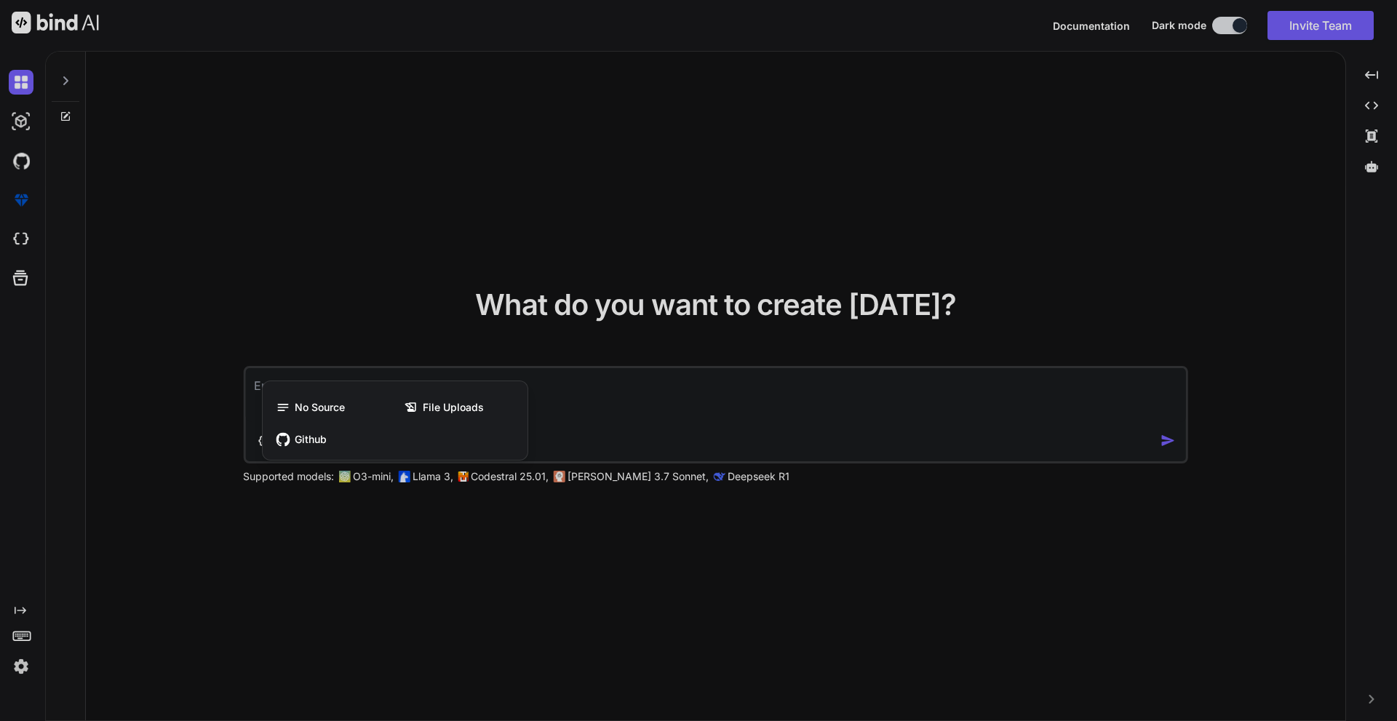
click at [650, 400] on div at bounding box center [698, 360] width 1397 height 721
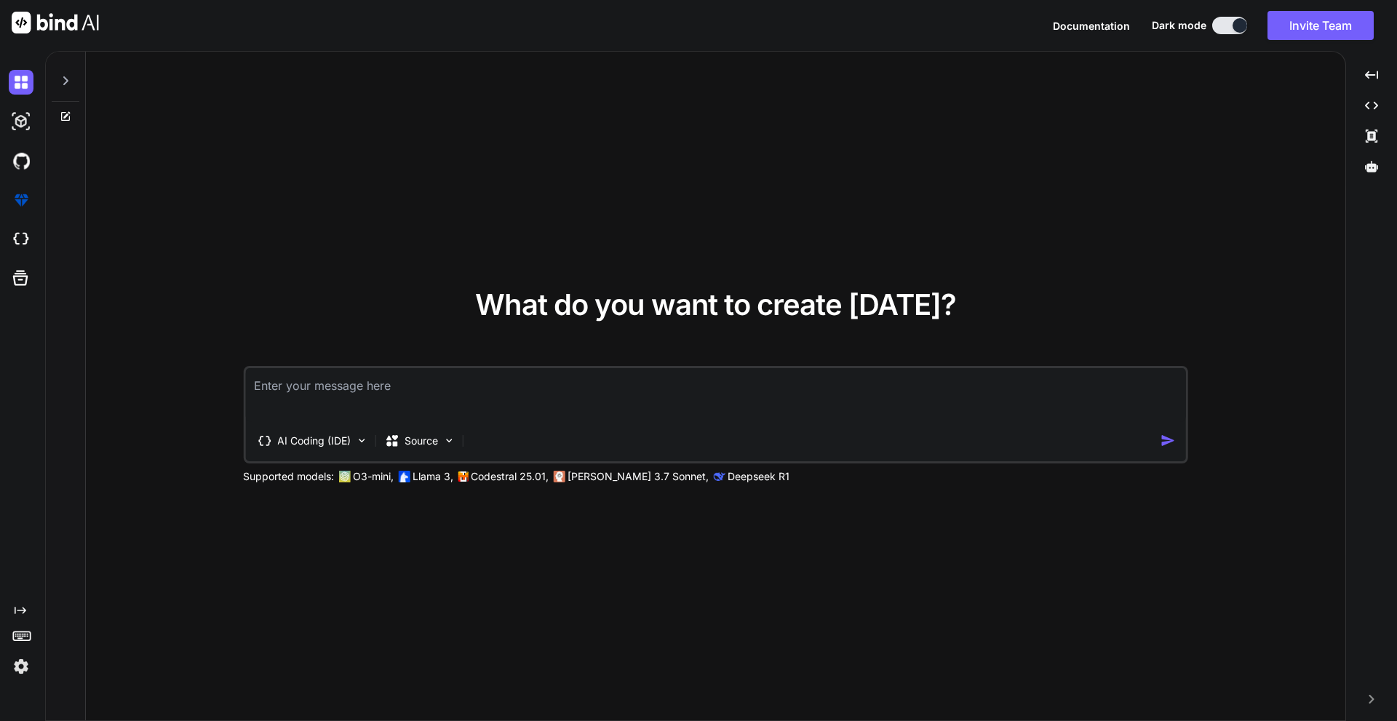
click at [23, 670] on img at bounding box center [21, 666] width 25 height 25
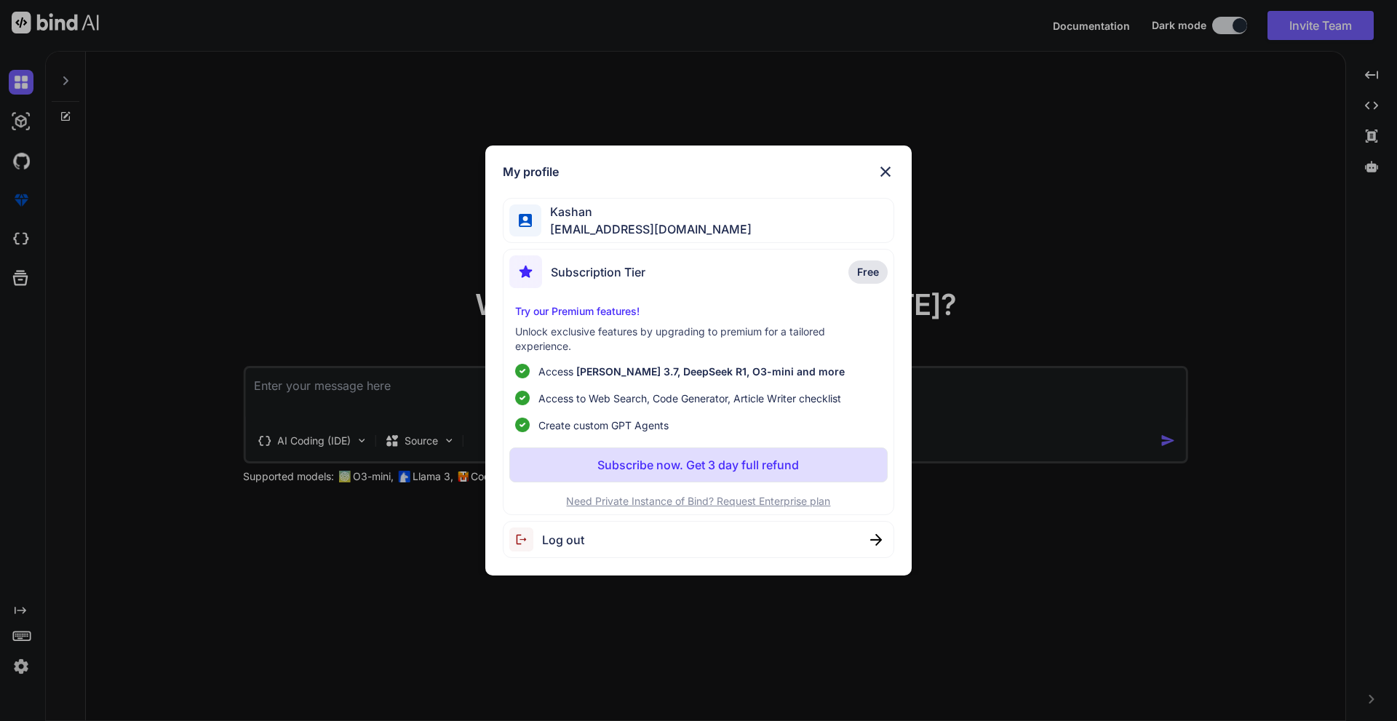
click at [23, 670] on div "My profile Kashan [EMAIL_ADDRESS][DOMAIN_NAME] Subscription Tier Free Try our P…" at bounding box center [698, 360] width 1397 height 721
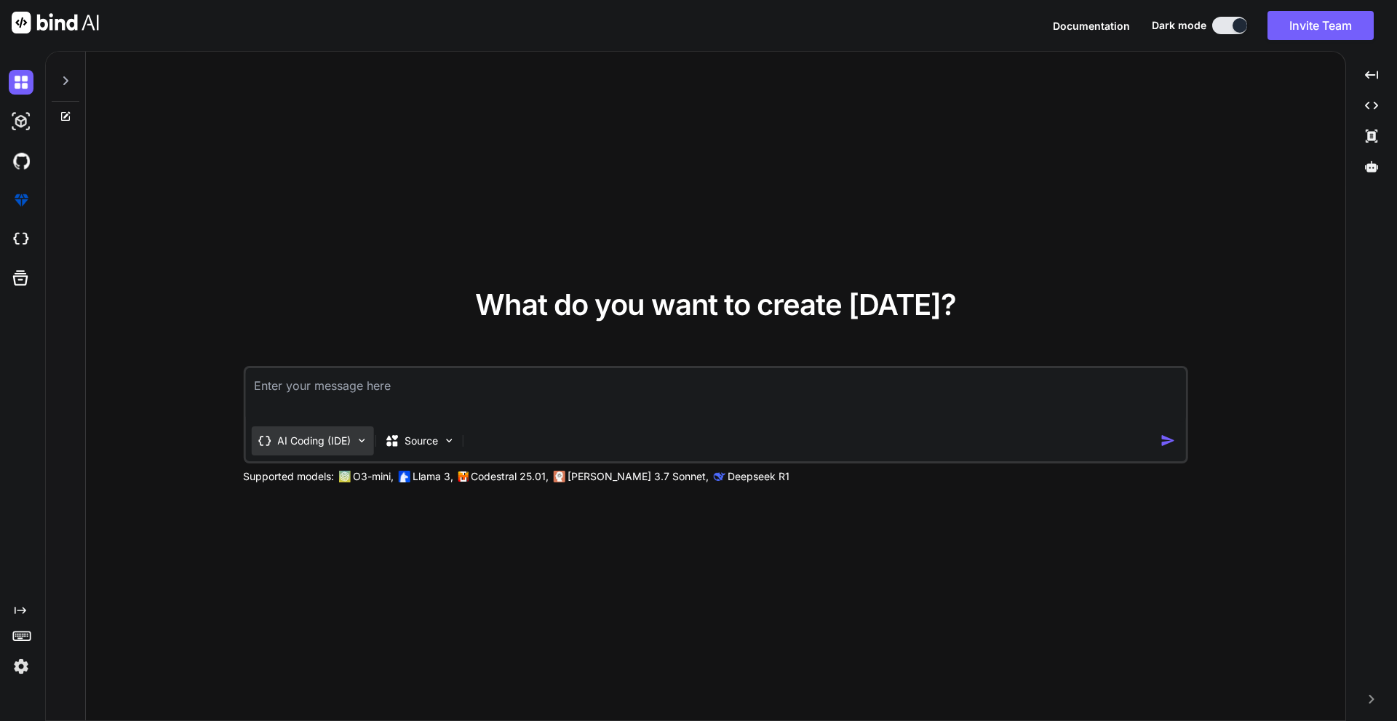
click at [354, 442] on div "AI Coding (IDE)" at bounding box center [312, 441] width 122 height 29
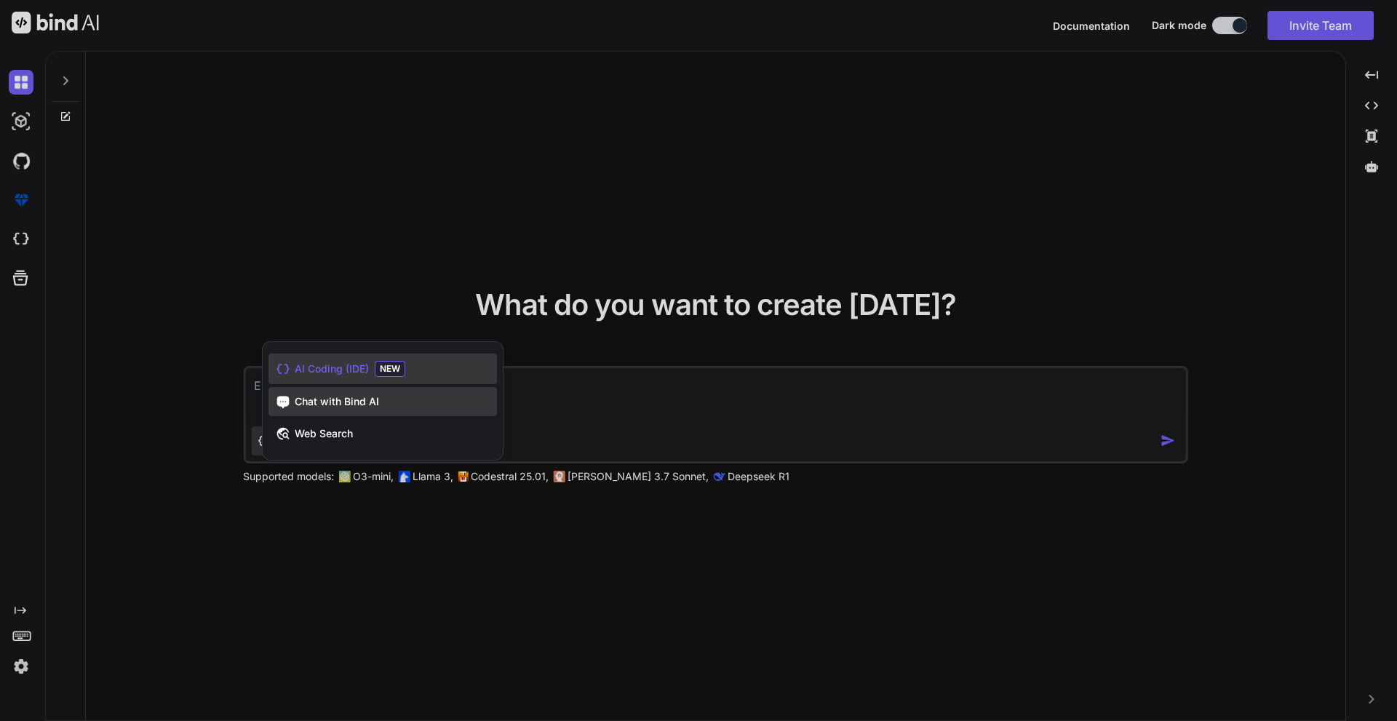
click at [338, 406] on span "Chat with Bind AI" at bounding box center [337, 401] width 84 height 15
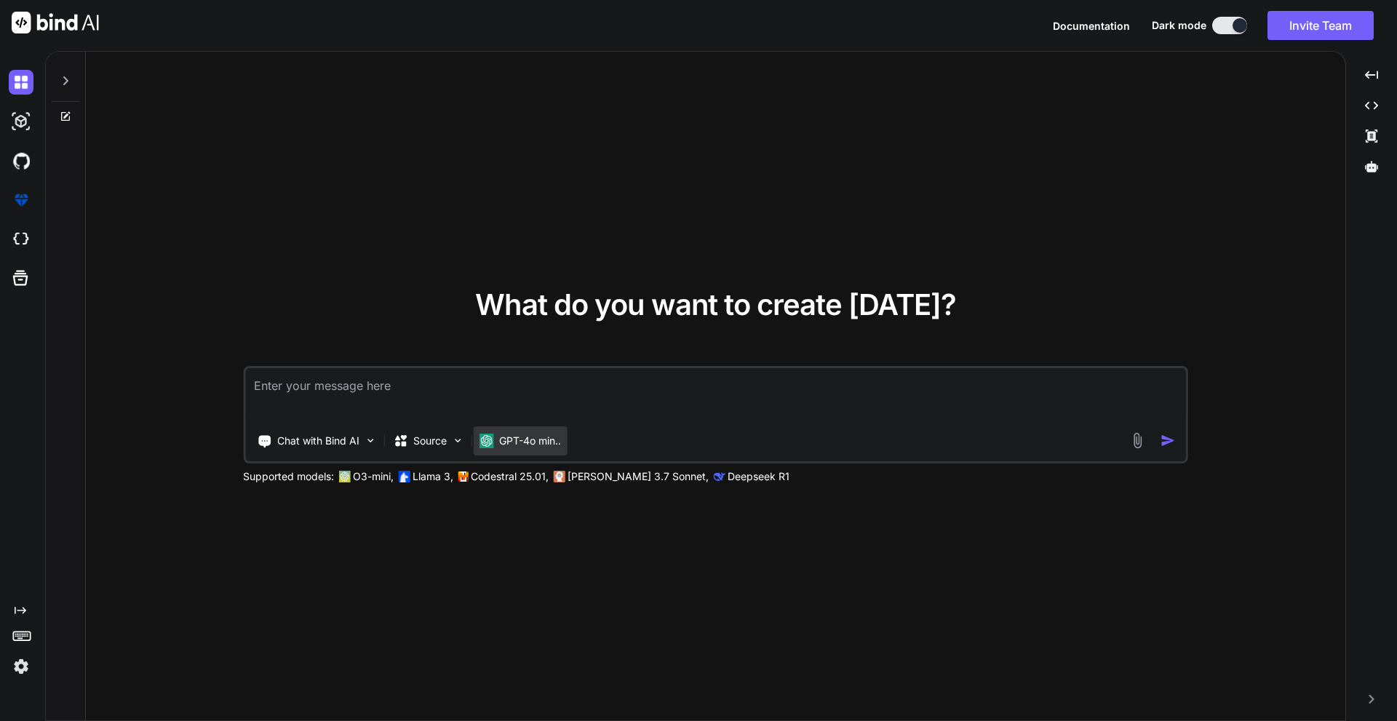
click at [536, 436] on p "GPT-4o min.." at bounding box center [530, 441] width 62 height 15
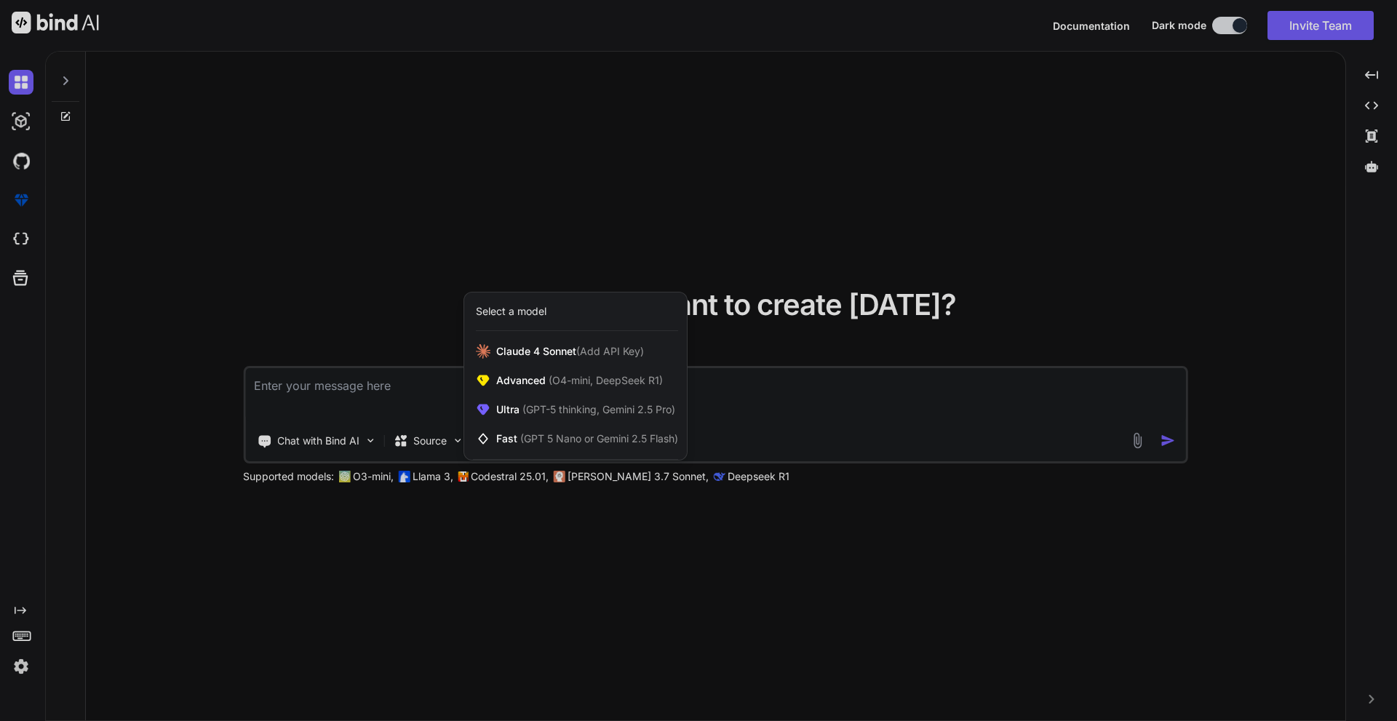
click at [510, 310] on div "Select a model" at bounding box center [511, 311] width 71 height 15
click at [860, 380] on div at bounding box center [698, 360] width 1397 height 721
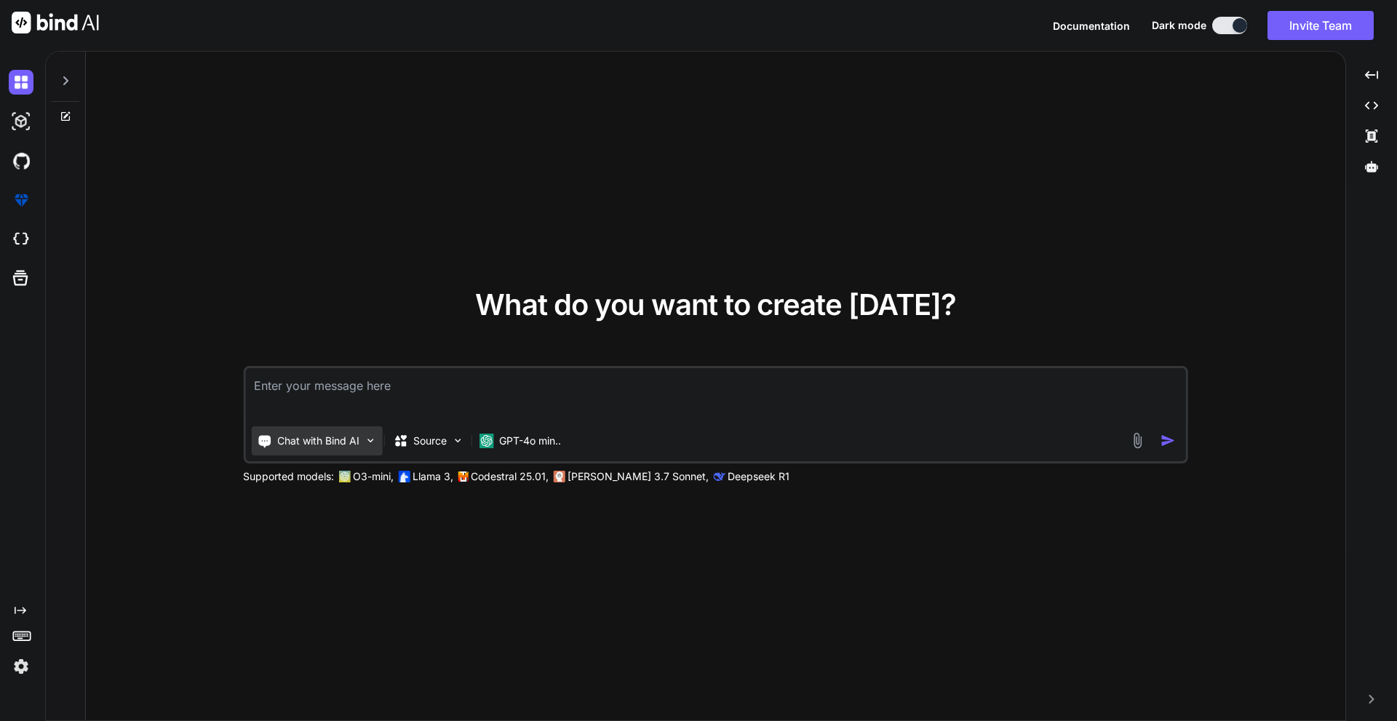
click at [359, 443] on p "Chat with Bind AI" at bounding box center [318, 441] width 82 height 15
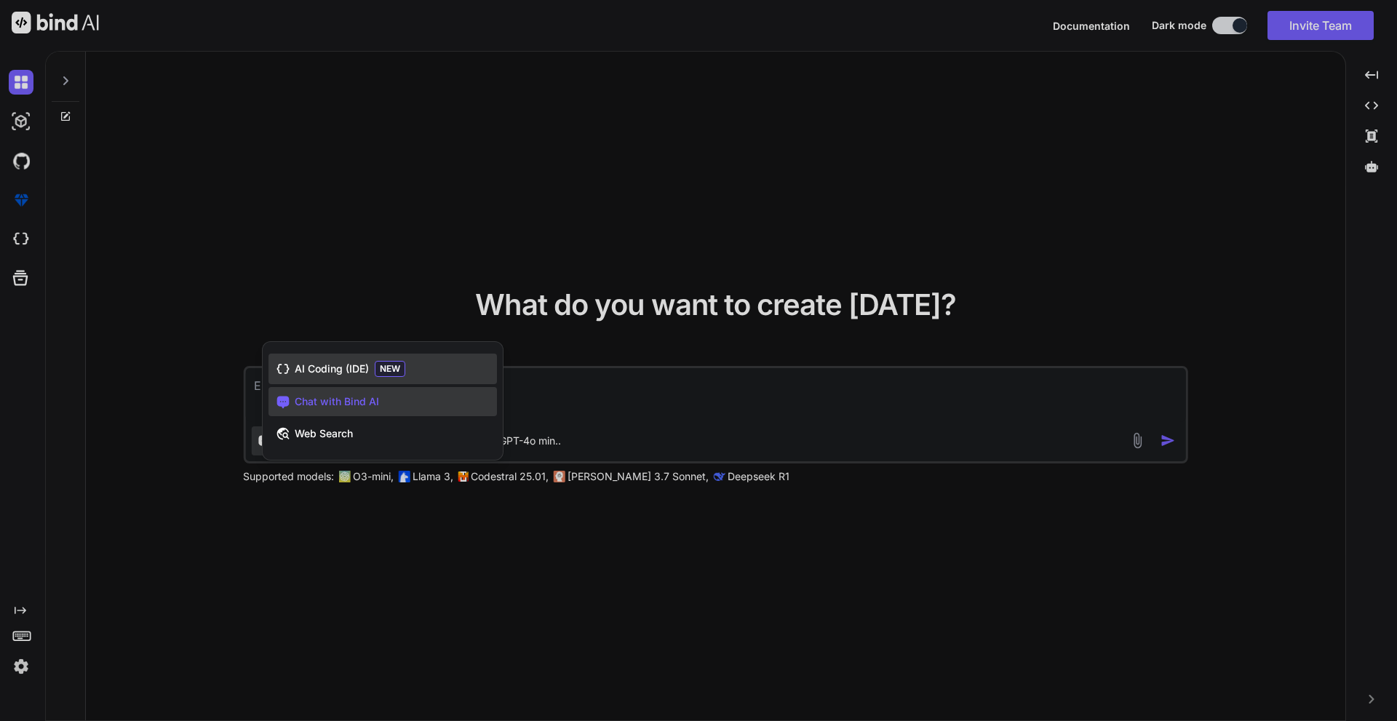
click at [355, 367] on span "AI Coding (IDE)" at bounding box center [332, 369] width 74 height 15
